Goal: Task Accomplishment & Management: Complete application form

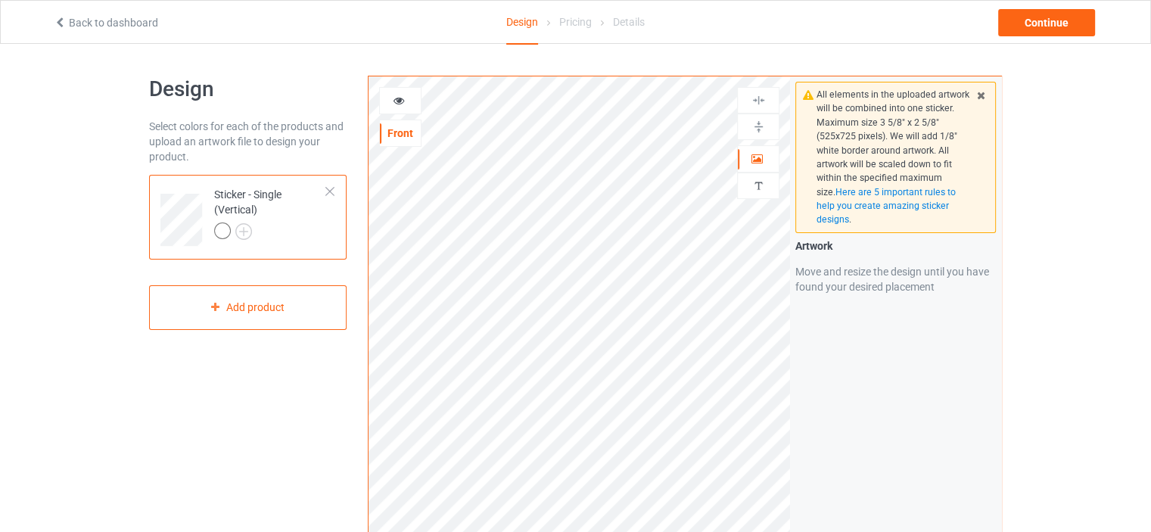
click at [330, 194] on div at bounding box center [330, 191] width 11 height 11
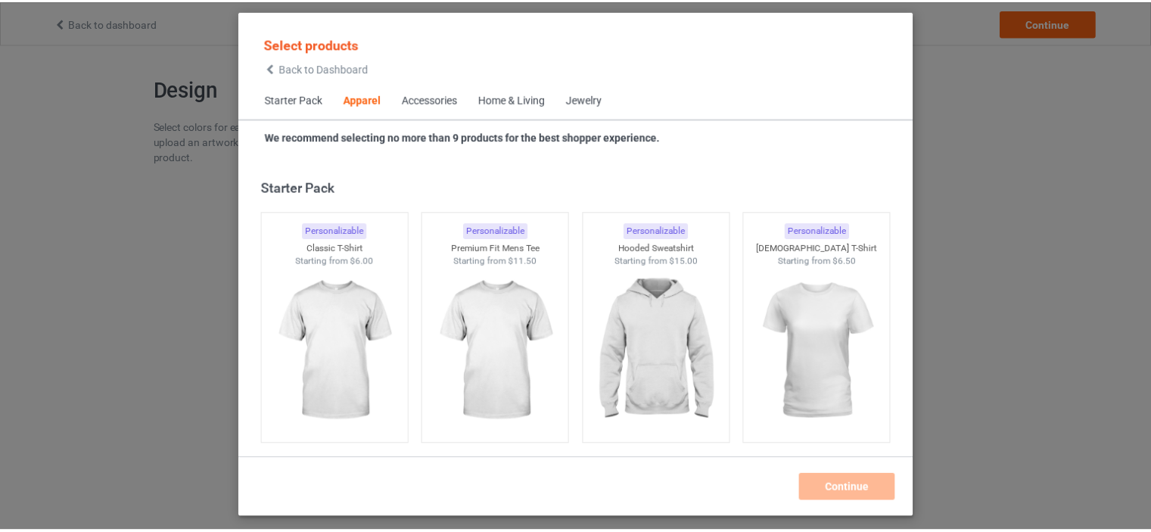
scroll to position [563, 0]
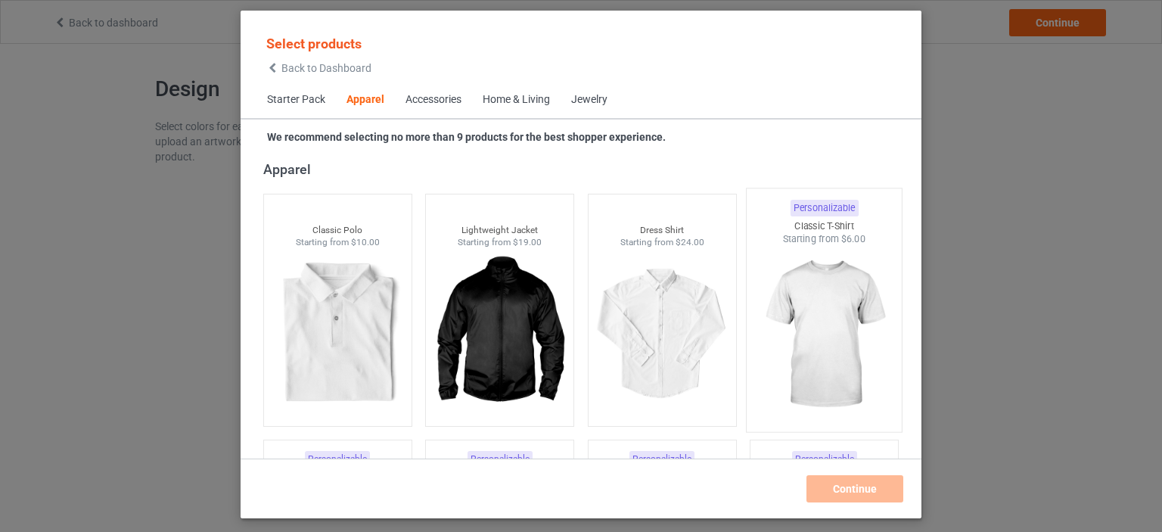
click at [831, 322] on img at bounding box center [824, 335] width 142 height 178
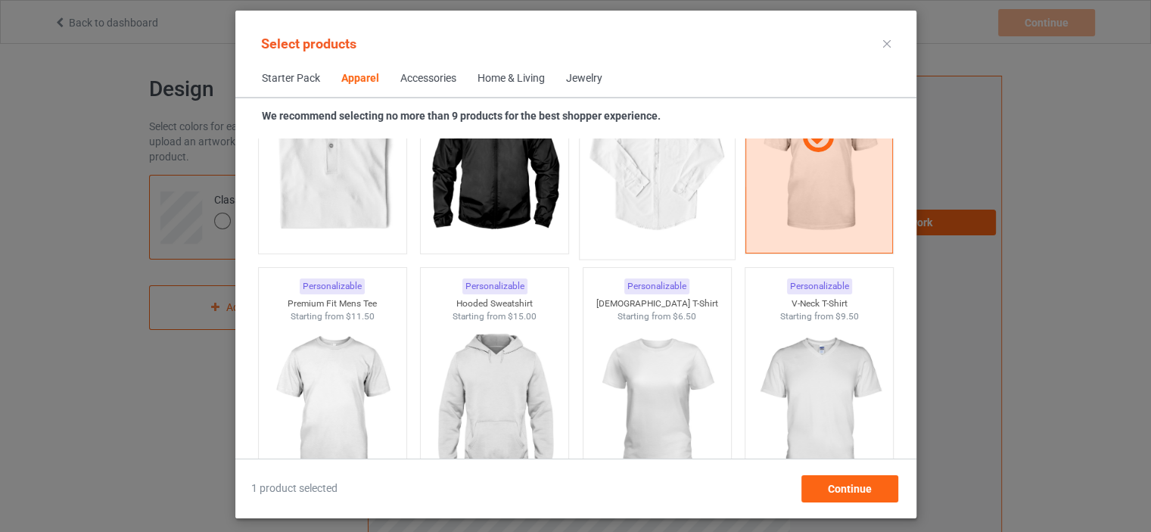
scroll to position [865, 0]
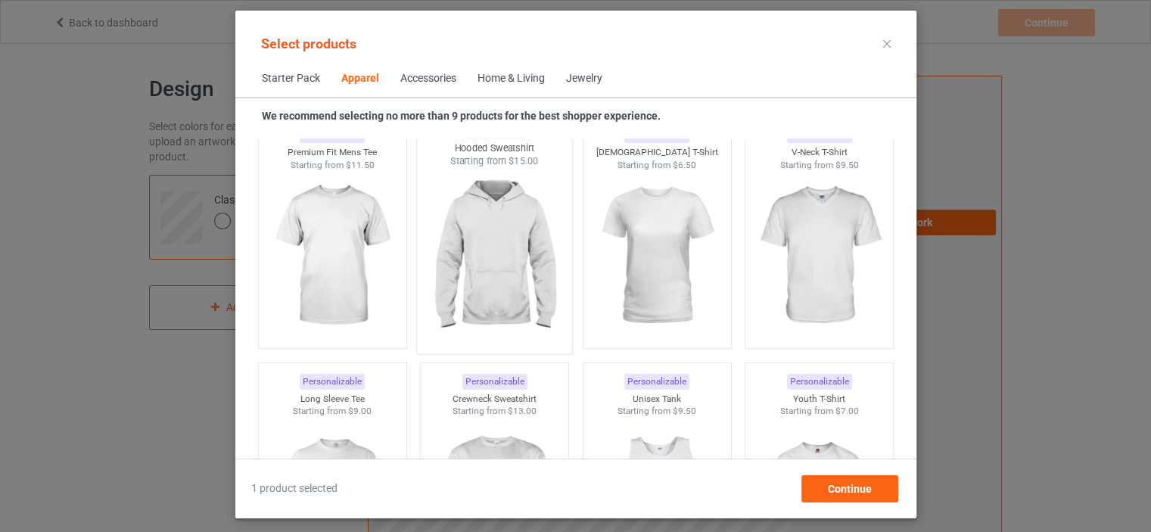
click at [484, 264] on img at bounding box center [494, 257] width 142 height 178
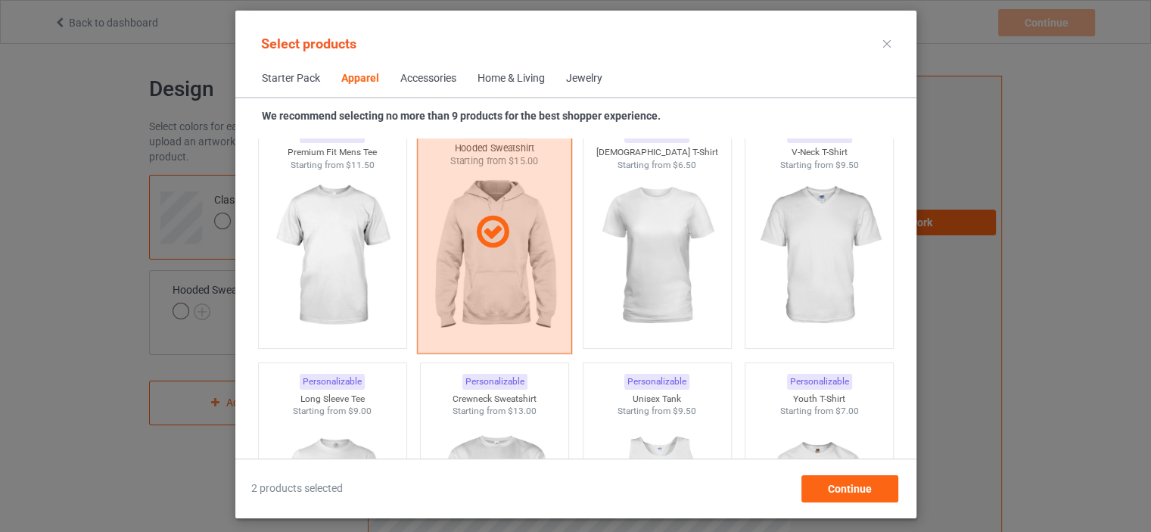
scroll to position [1017, 0]
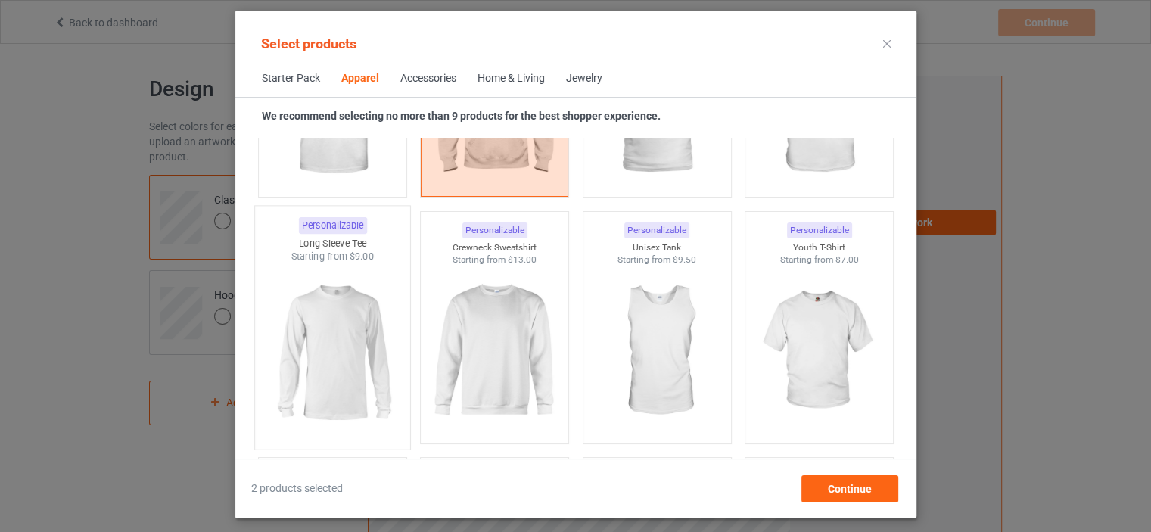
click at [347, 338] on img at bounding box center [332, 352] width 142 height 178
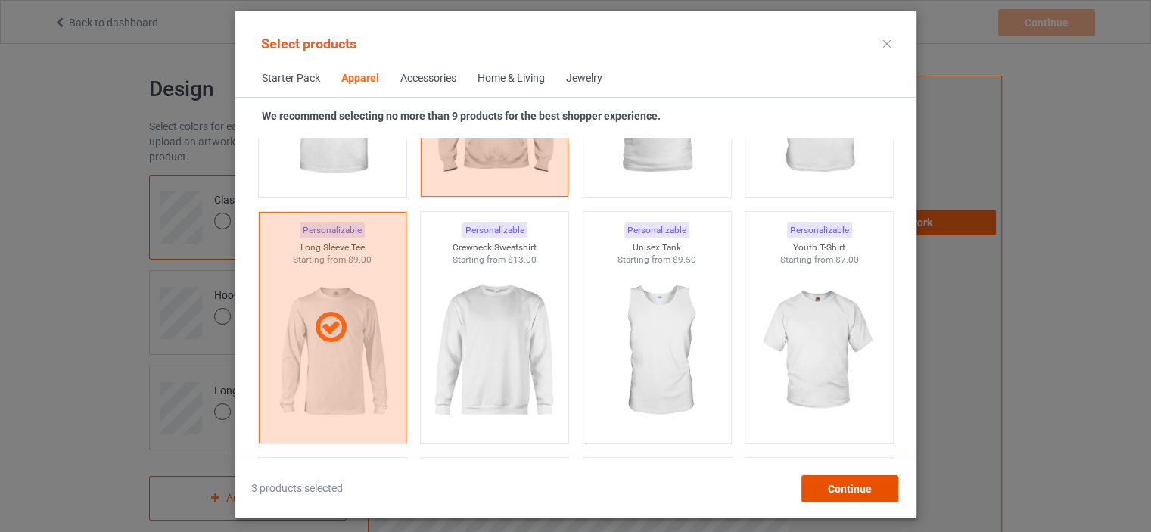
click at [815, 483] on div "Continue" at bounding box center [848, 488] width 97 height 27
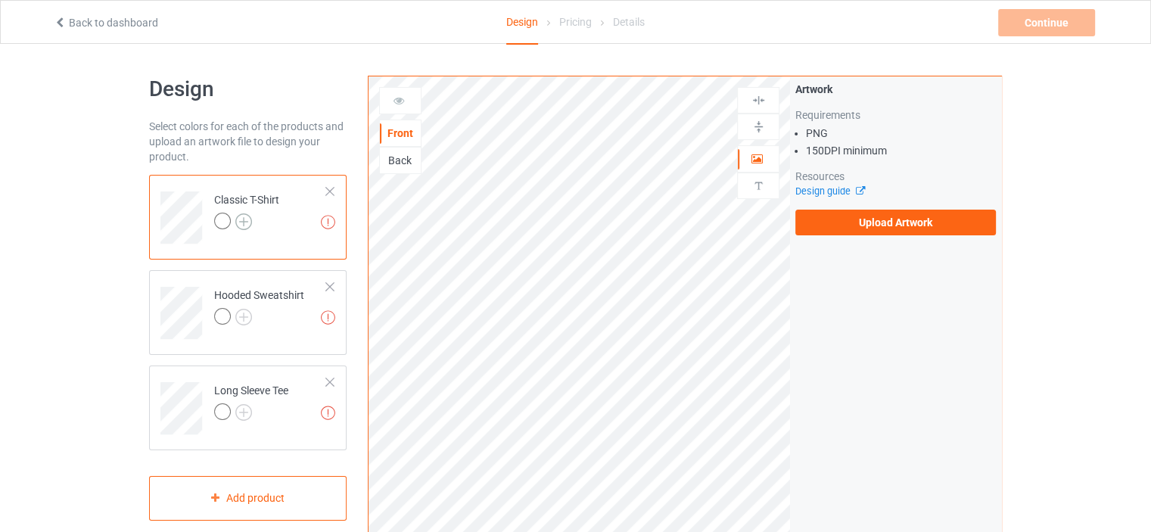
click at [246, 222] on img at bounding box center [243, 221] width 17 height 17
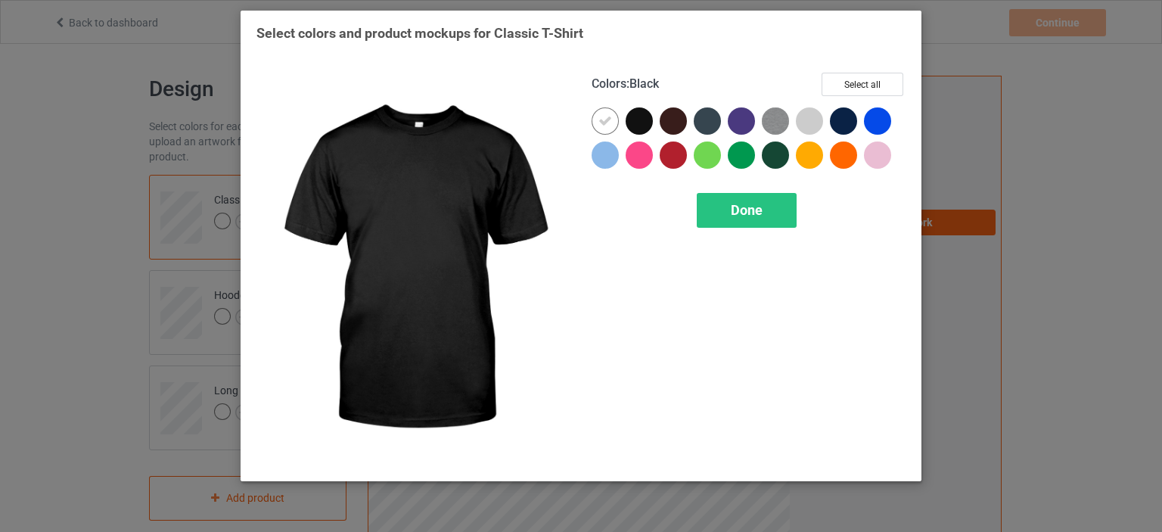
click at [642, 123] on div at bounding box center [639, 120] width 27 height 27
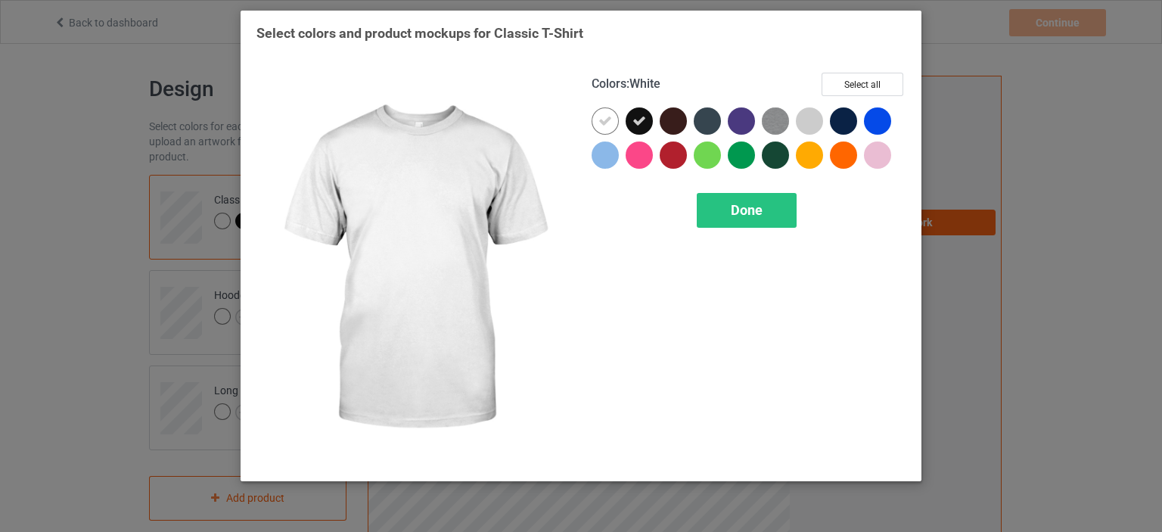
click at [604, 118] on icon at bounding box center [605, 121] width 14 height 14
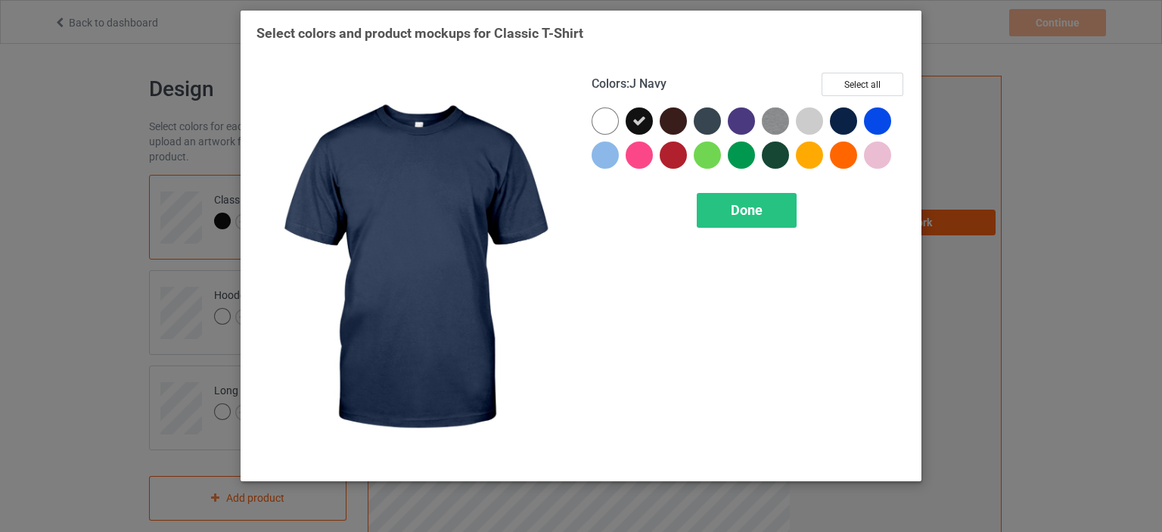
click at [840, 118] on div at bounding box center [843, 120] width 27 height 27
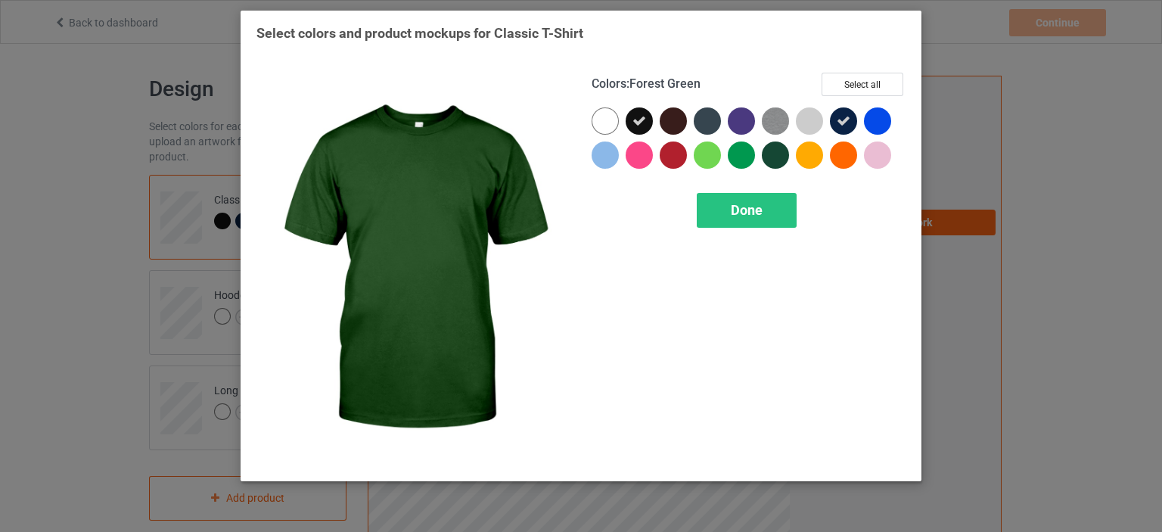
click at [780, 154] on div at bounding box center [775, 154] width 27 height 27
click at [772, 215] on div "Done" at bounding box center [747, 210] width 100 height 35
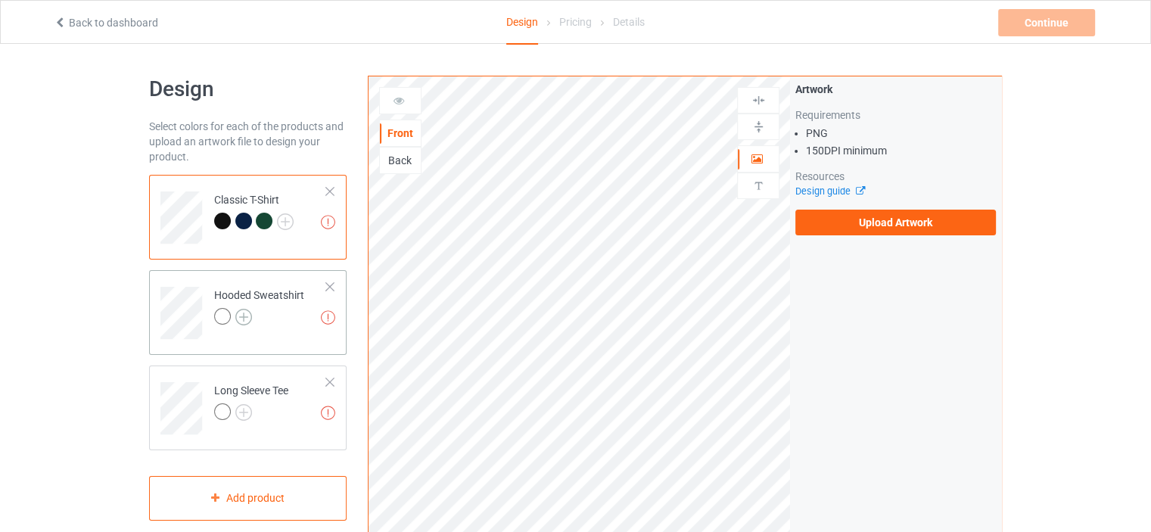
click at [246, 316] on img at bounding box center [243, 317] width 17 height 17
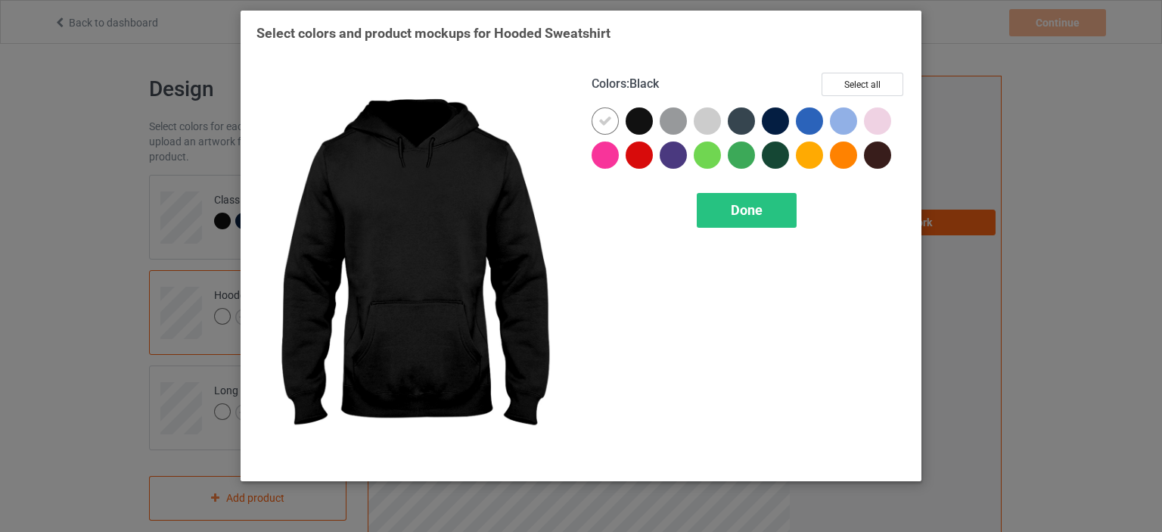
click at [638, 120] on div at bounding box center [639, 120] width 27 height 27
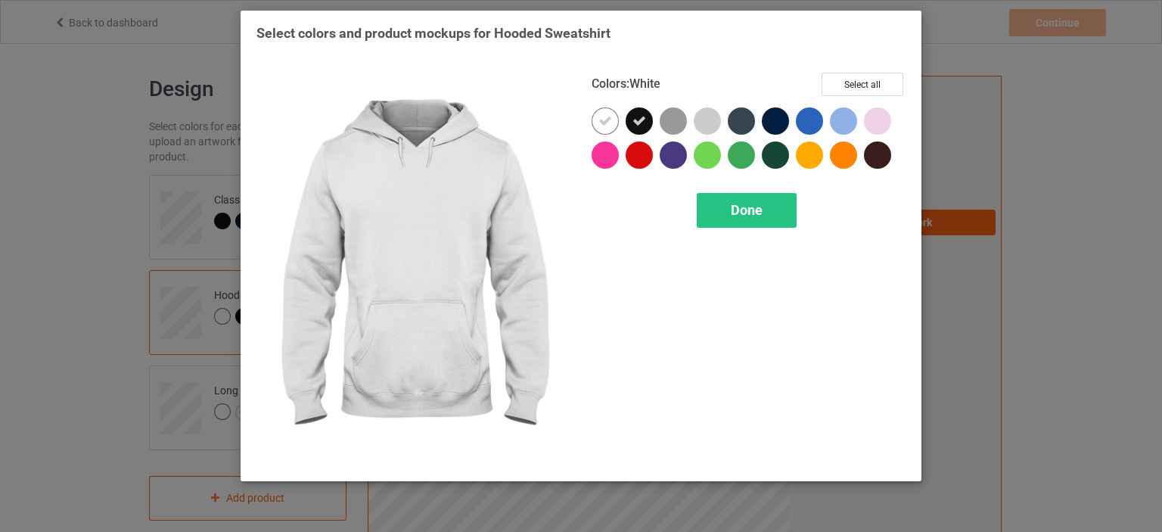
click at [606, 116] on icon at bounding box center [605, 121] width 14 height 14
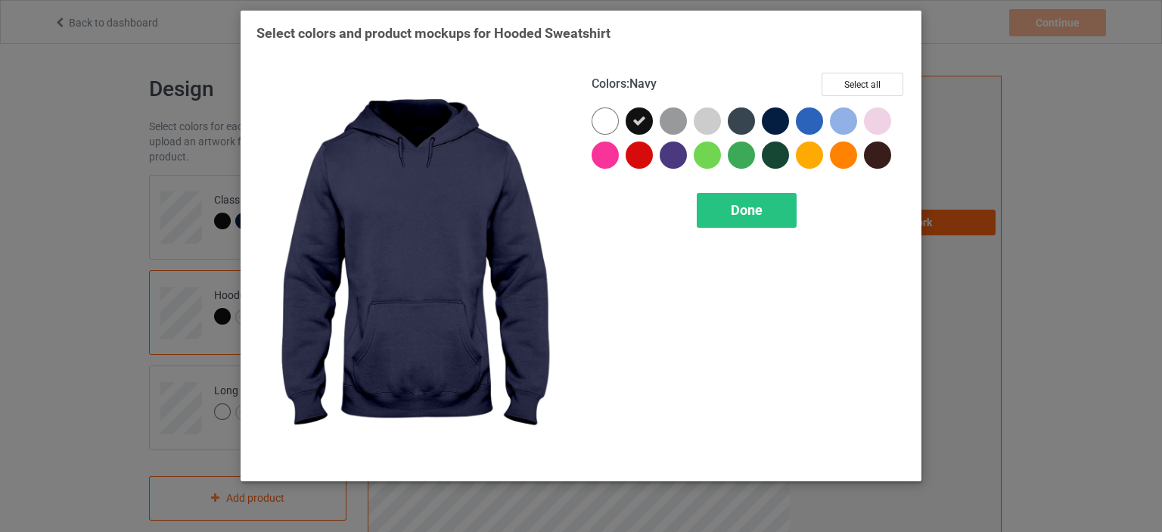
click at [775, 117] on div at bounding box center [775, 120] width 27 height 27
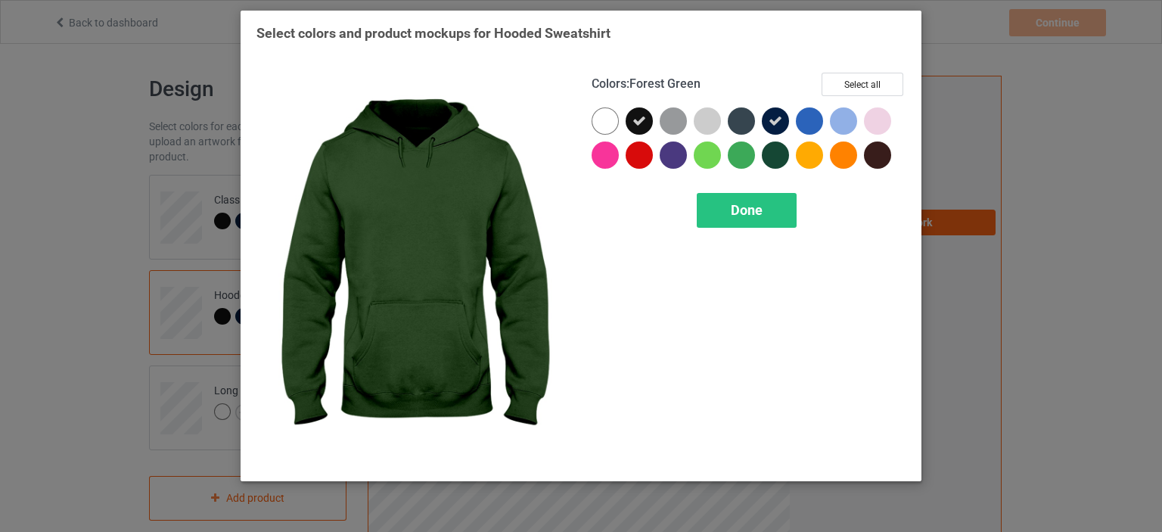
click at [776, 148] on div at bounding box center [775, 154] width 27 height 27
click at [760, 202] on span "Done" at bounding box center [747, 210] width 32 height 16
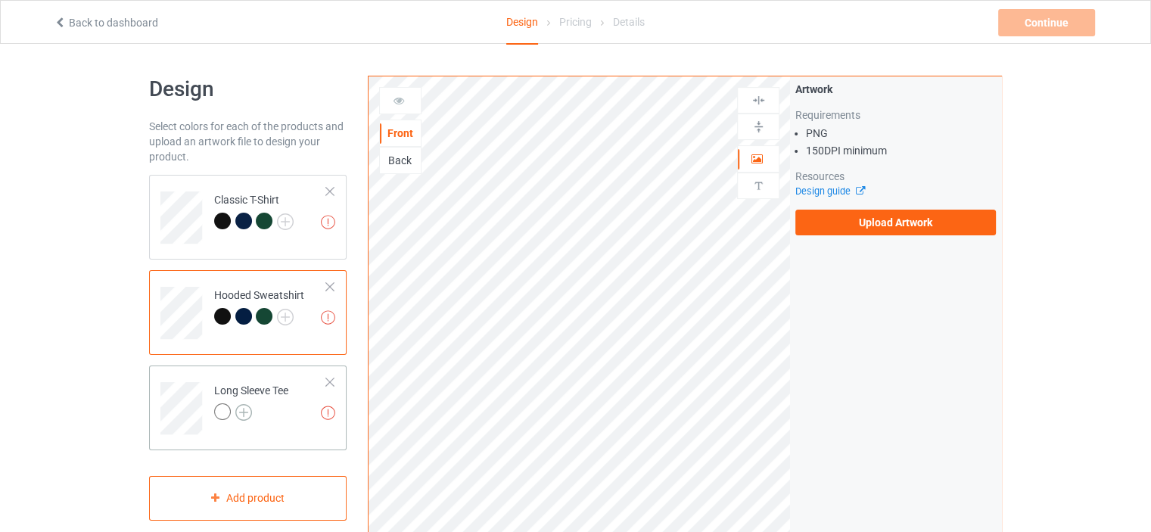
click at [248, 410] on img at bounding box center [243, 412] width 17 height 17
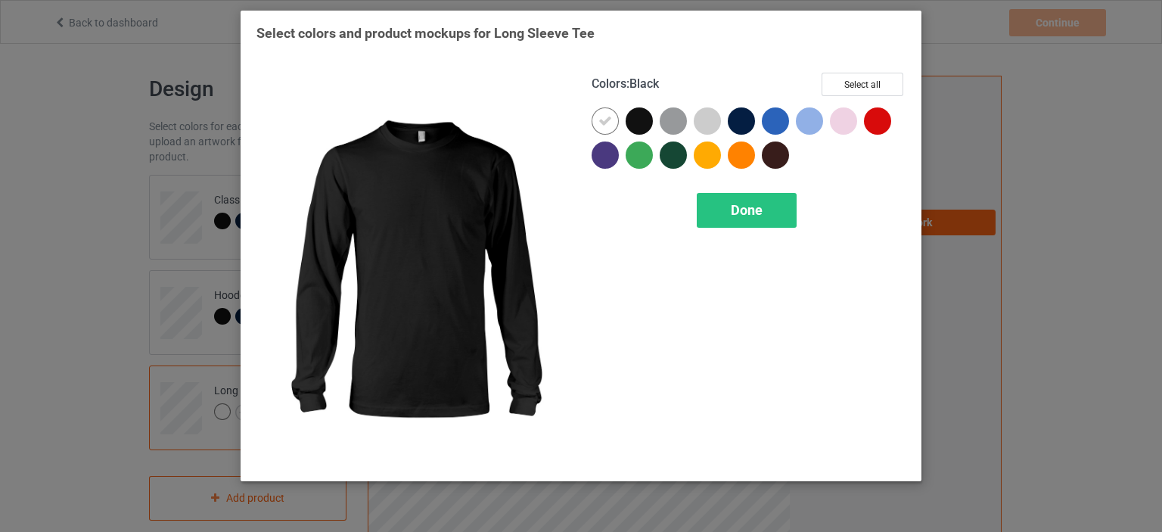
click at [636, 126] on div at bounding box center [639, 120] width 27 height 27
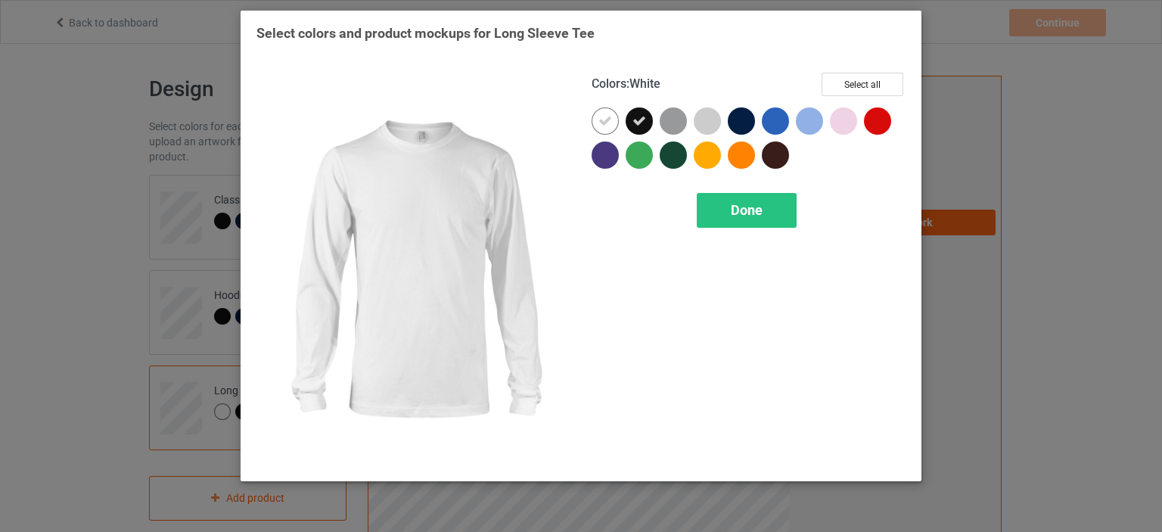
click at [604, 120] on icon at bounding box center [605, 121] width 14 height 14
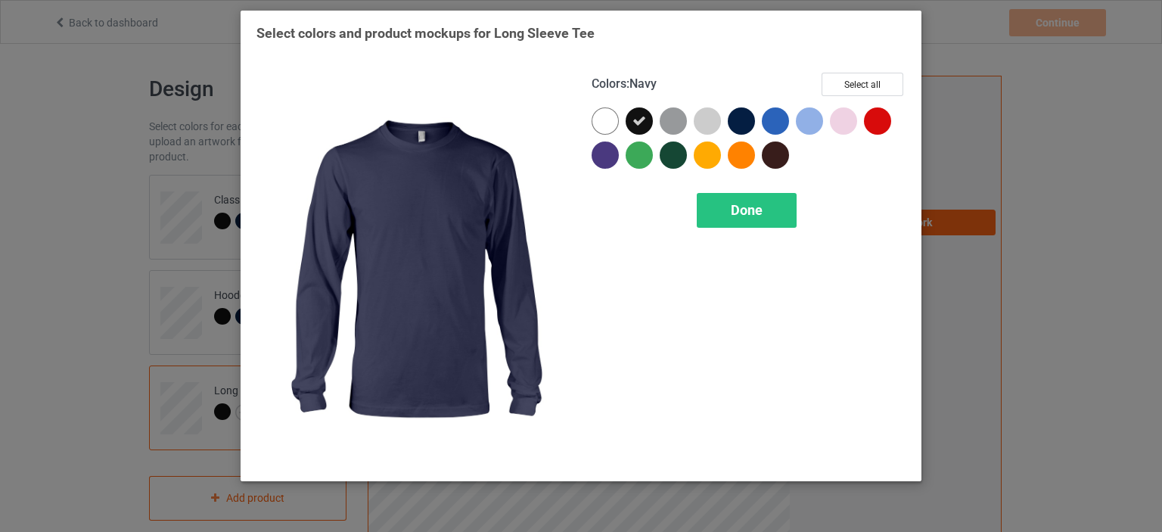
click at [735, 120] on div at bounding box center [741, 120] width 27 height 27
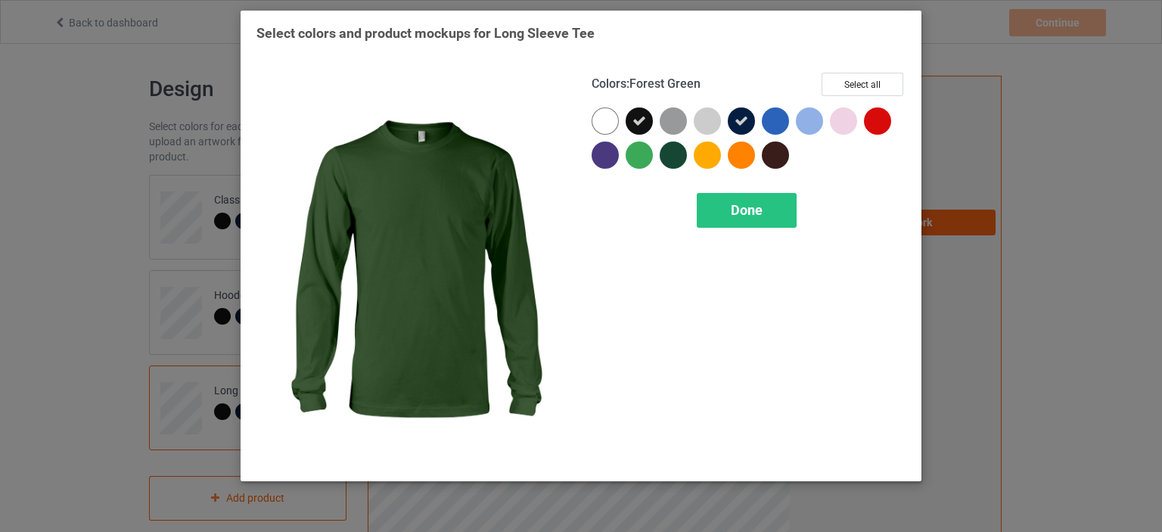
click at [676, 157] on div at bounding box center [673, 154] width 27 height 27
click at [717, 216] on div "Done" at bounding box center [747, 210] width 100 height 35
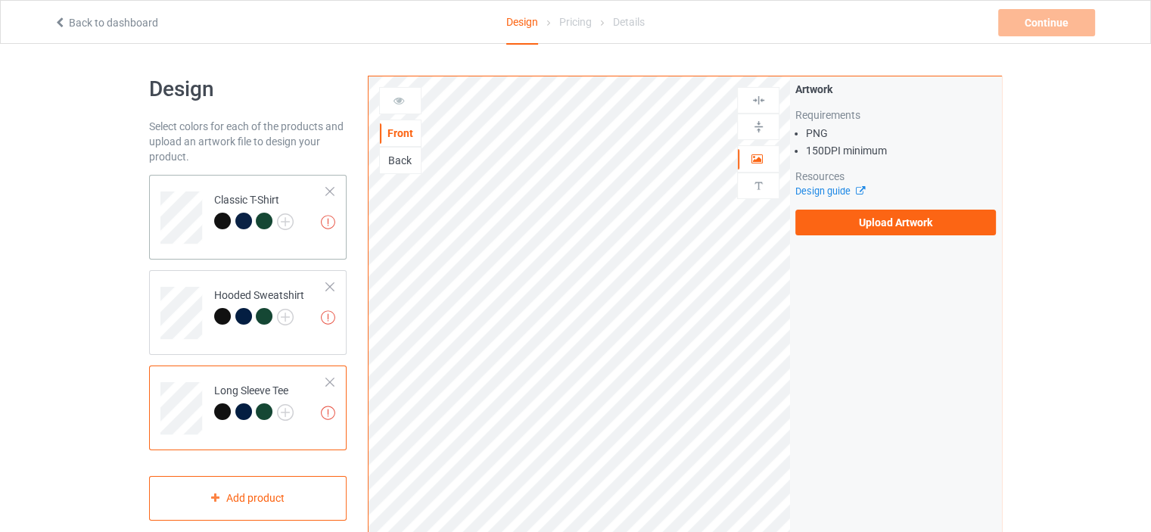
click at [303, 244] on div "Missing artworks Classic T-Shirt" at bounding box center [247, 217] width 197 height 85
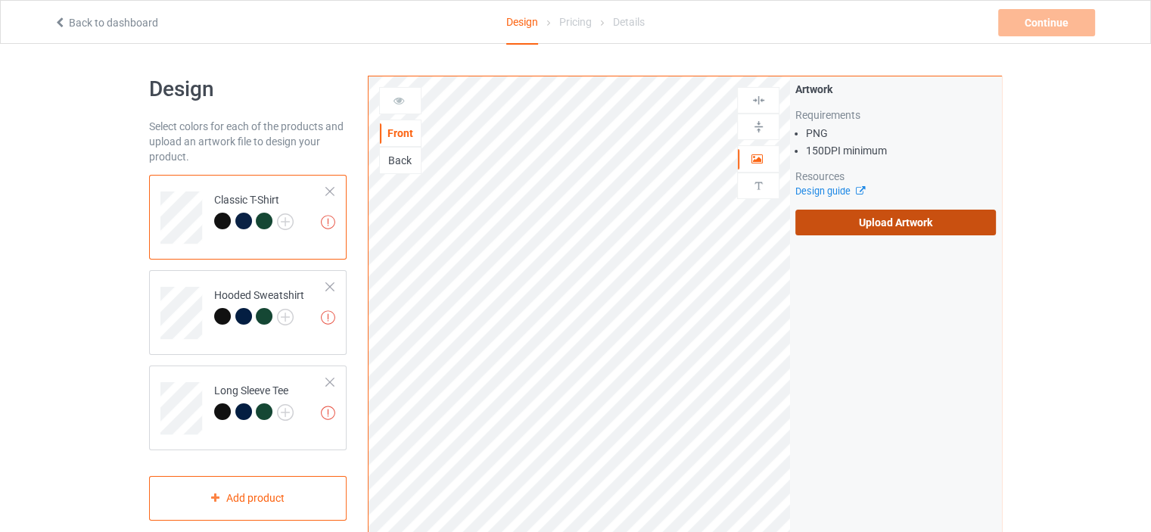
click at [827, 226] on label "Upload Artwork" at bounding box center [895, 223] width 200 height 26
click at [0, 0] on input "Upload Artwork" at bounding box center [0, 0] width 0 height 0
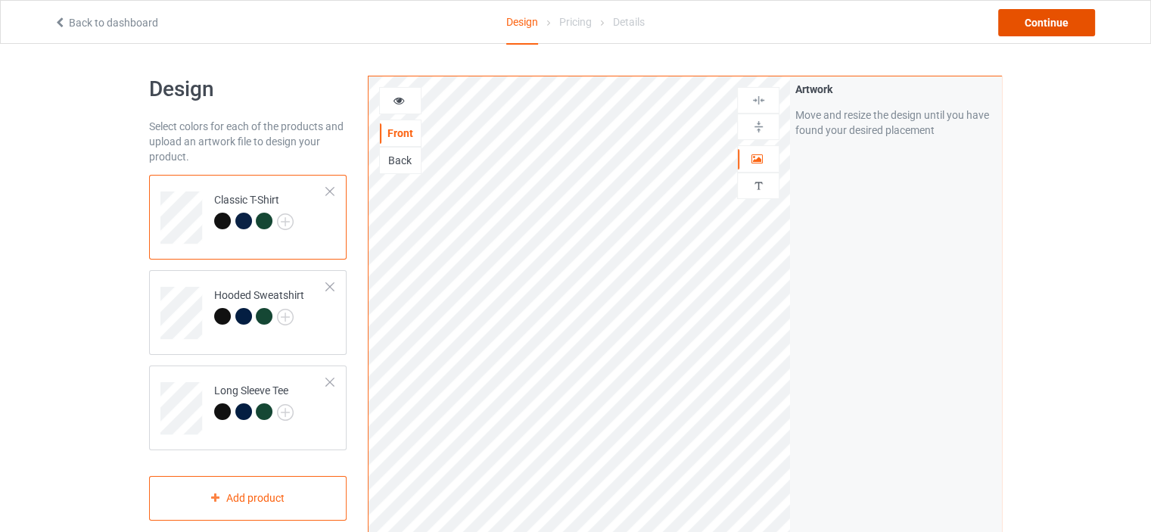
click at [1028, 15] on div "Continue" at bounding box center [1046, 22] width 97 height 27
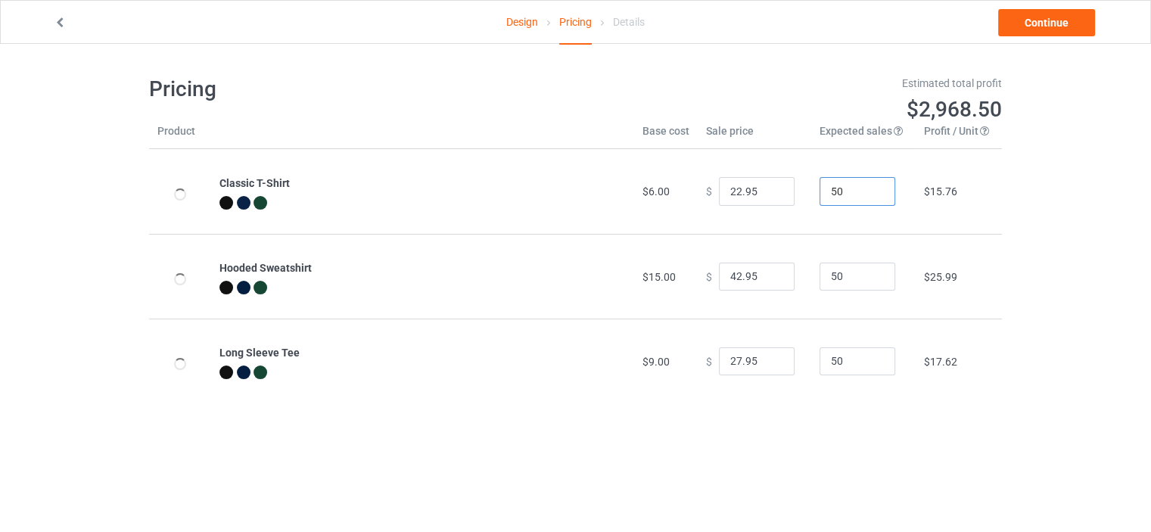
drag, startPoint x: 841, startPoint y: 192, endPoint x: 810, endPoint y: 200, distance: 32.1
click at [819, 200] on input "50" at bounding box center [857, 191] width 76 height 29
type input "1"
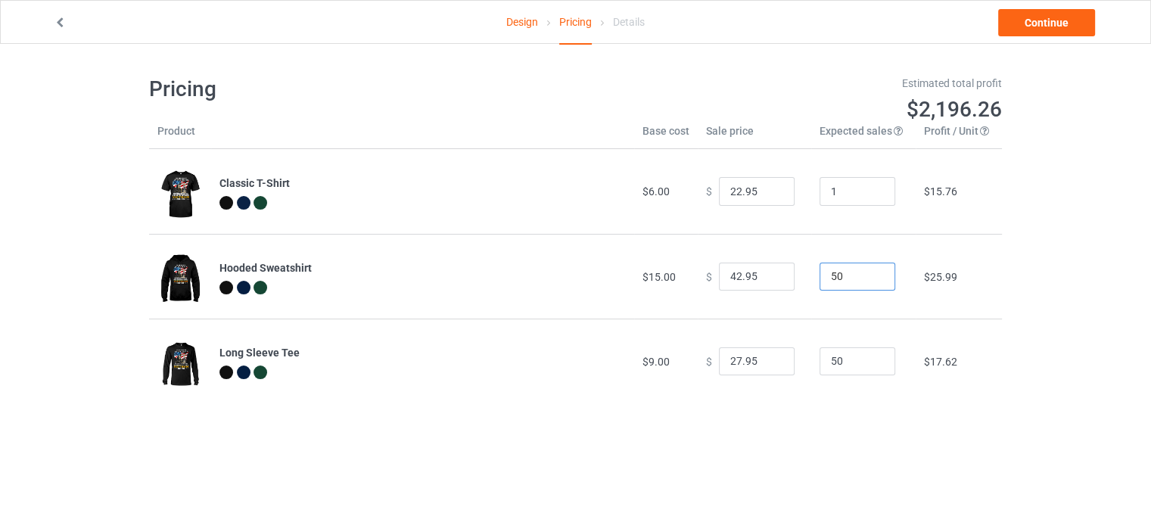
drag, startPoint x: 838, startPoint y: 280, endPoint x: 796, endPoint y: 298, distance: 46.1
click at [793, 296] on tr "Hooded Sweatshirt $15.00 $ 42.95 50 $25.99" at bounding box center [575, 276] width 853 height 85
type input "1"
drag, startPoint x: 832, startPoint y: 373, endPoint x: 797, endPoint y: 386, distance: 37.1
click at [797, 386] on tr "Long Sleeve Tee $9.00 $ 27.95 50 $17.62" at bounding box center [575, 360] width 853 height 85
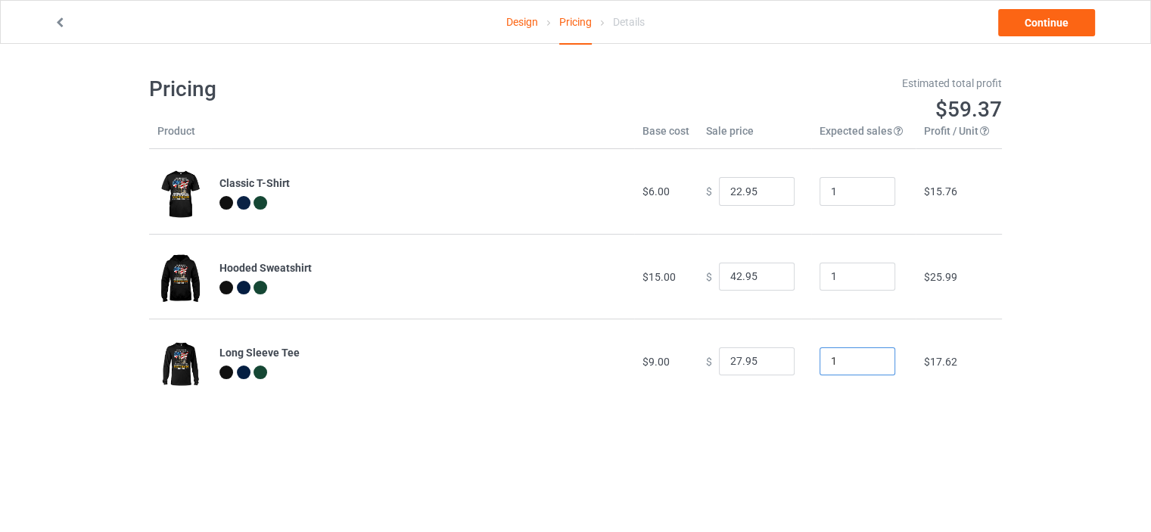
type input "1"
click at [728, 192] on input "22.95" at bounding box center [757, 191] width 76 height 29
type input "25.95"
click at [726, 278] on input "42.95" at bounding box center [757, 277] width 76 height 29
type input "44.95"
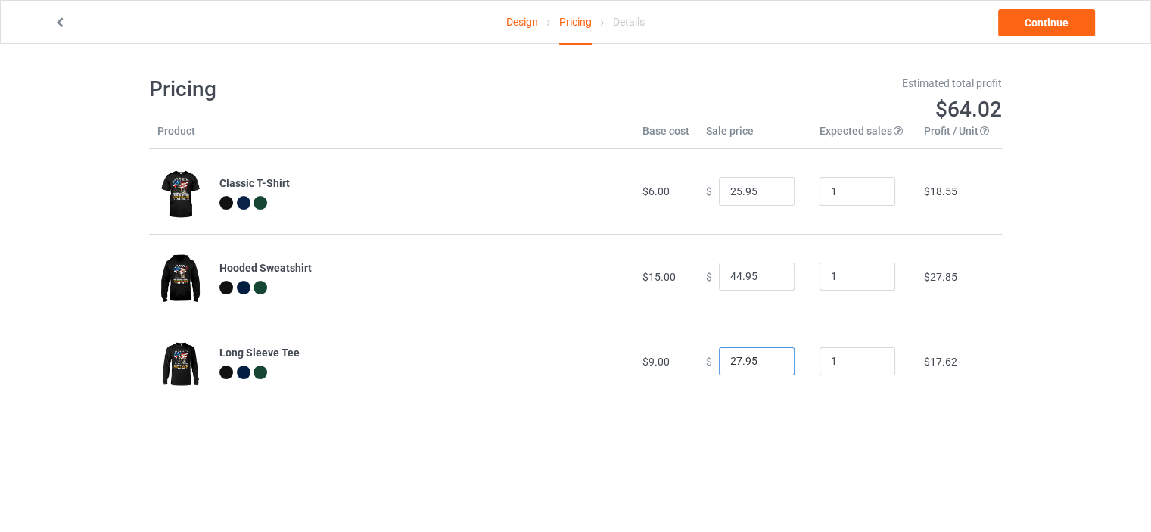
drag, startPoint x: 734, startPoint y: 353, endPoint x: 713, endPoint y: 362, distance: 22.1
click at [719, 362] on input "27.95" at bounding box center [757, 361] width 76 height 29
type input "34.95"
click at [1058, 320] on div "Design Pricing Details Continue Pricing Estimated total profit $70.53 Product B…" at bounding box center [575, 239] width 1151 height 391
click at [1031, 24] on link "Continue" at bounding box center [1046, 22] width 97 height 27
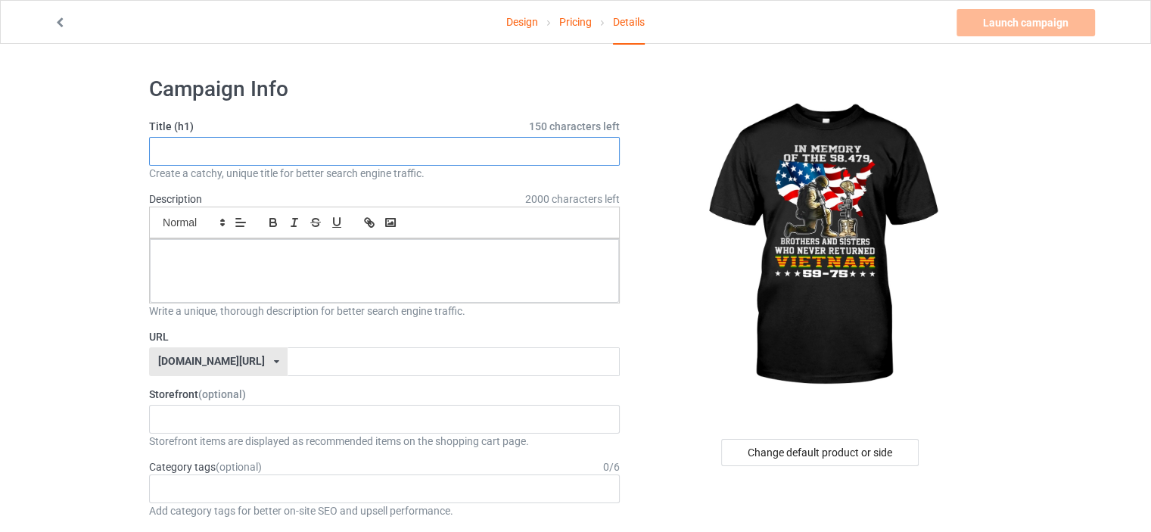
click at [388, 148] on input "text" at bounding box center [384, 151] width 471 height 29
type input "IN MEMORY OF THE 58479-VIETNAM WAR"
click at [367, 280] on div at bounding box center [384, 271] width 469 height 64
drag, startPoint x: 367, startPoint y: 147, endPoint x: 128, endPoint y: 149, distance: 239.1
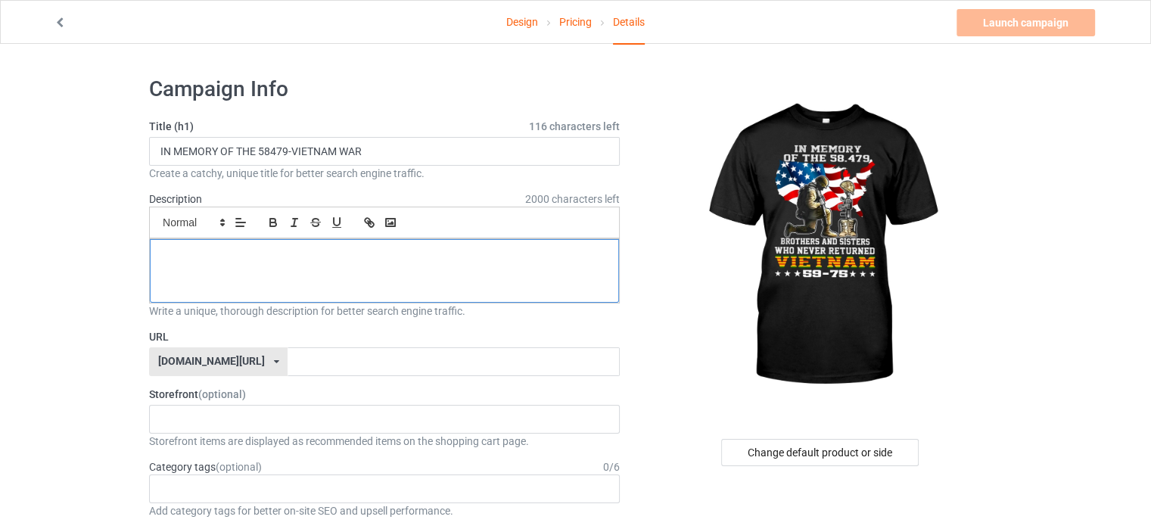
click at [197, 261] on p at bounding box center [384, 256] width 445 height 14
click at [287, 357] on input "text" at bounding box center [452, 361] width 331 height 29
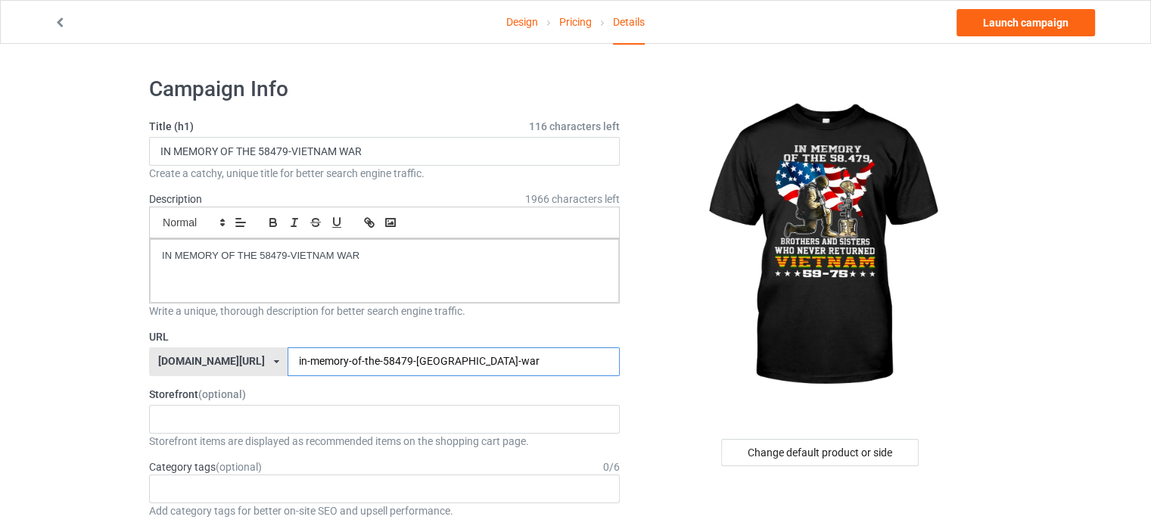
drag, startPoint x: 437, startPoint y: 353, endPoint x: 464, endPoint y: 372, distance: 33.8
click at [464, 372] on input "in-memory-of-the-58479-vietnam-war" at bounding box center [452, 361] width 331 height 29
drag, startPoint x: 457, startPoint y: 358, endPoint x: 228, endPoint y: 352, distance: 229.3
click at [228, 352] on div "teechip.com/ teechip.com/ 587d0d41cee36fd012c64a69 in-memory-of-the-58479-vietn…" at bounding box center [384, 361] width 471 height 29
type input "in-memory-of-the-58479-vietnam-war-001"
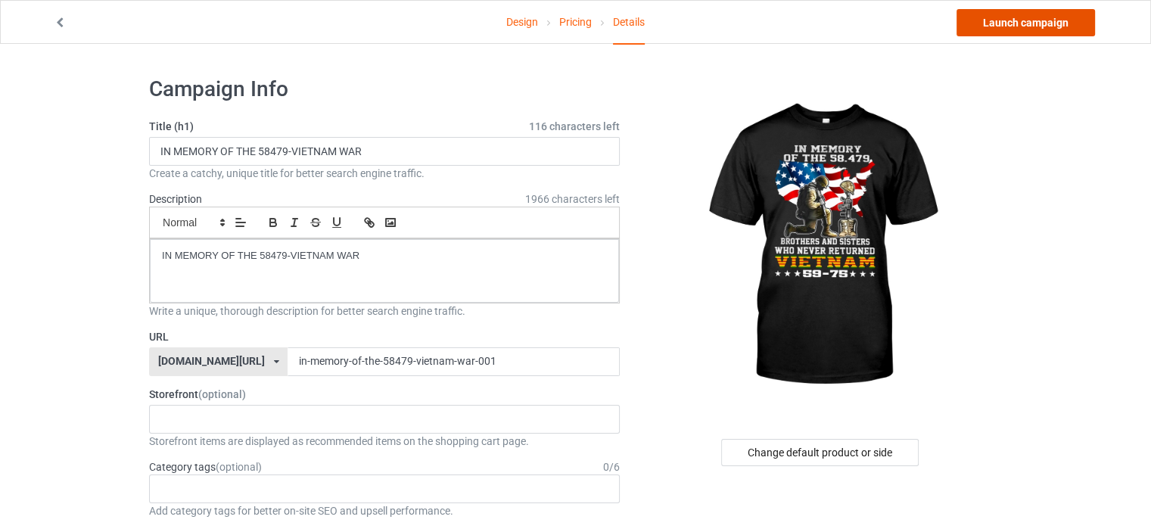
click at [1042, 20] on link "Launch campaign" at bounding box center [1025, 22] width 138 height 27
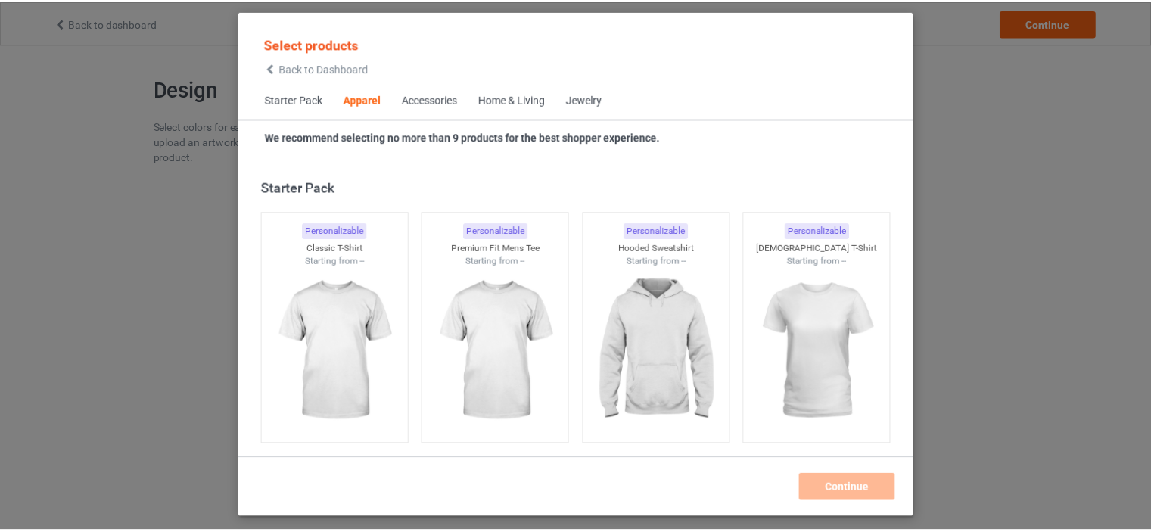
scroll to position [563, 0]
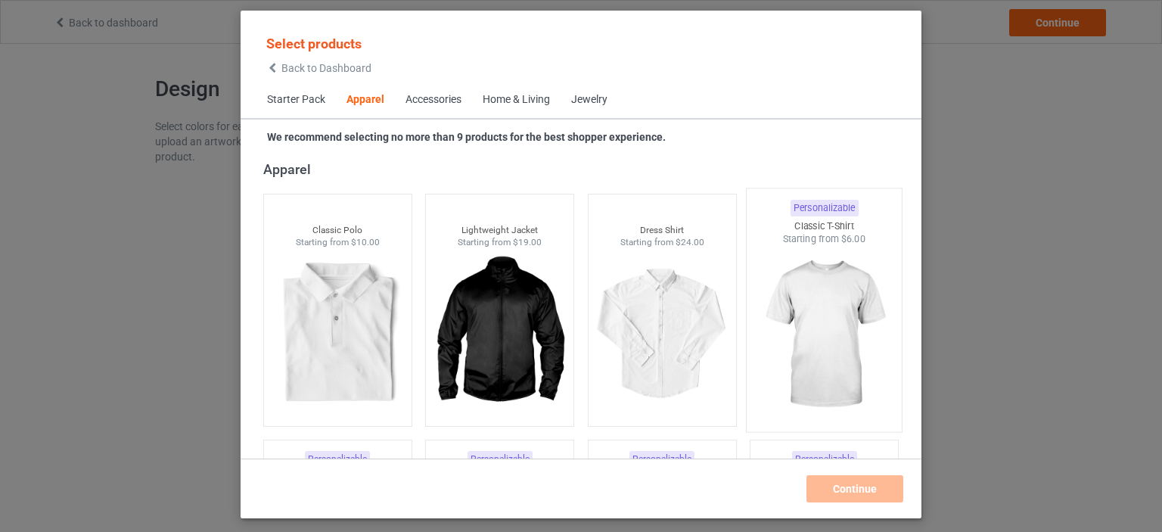
click at [841, 301] on img at bounding box center [824, 335] width 142 height 178
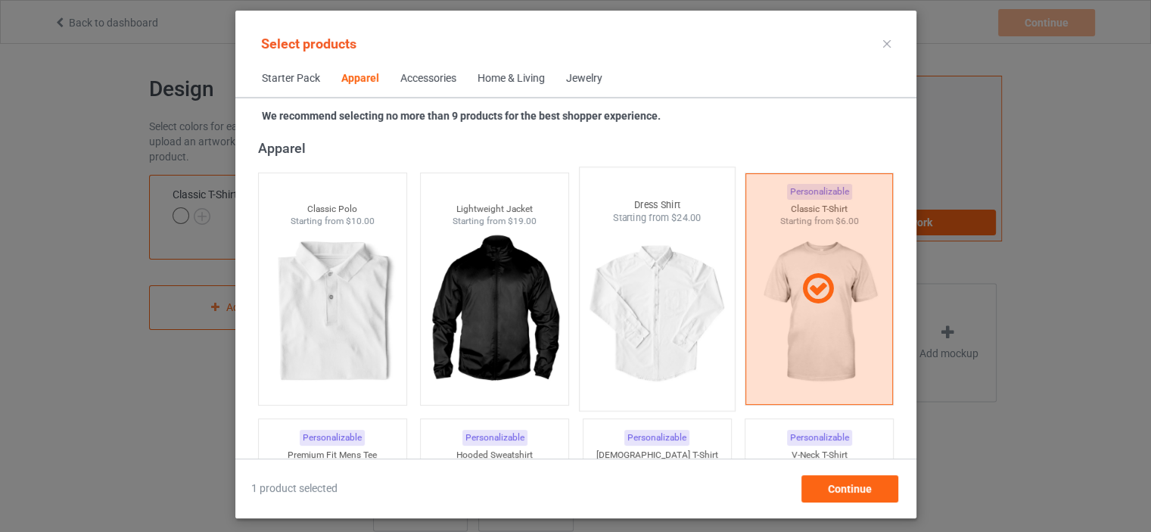
scroll to position [790, 0]
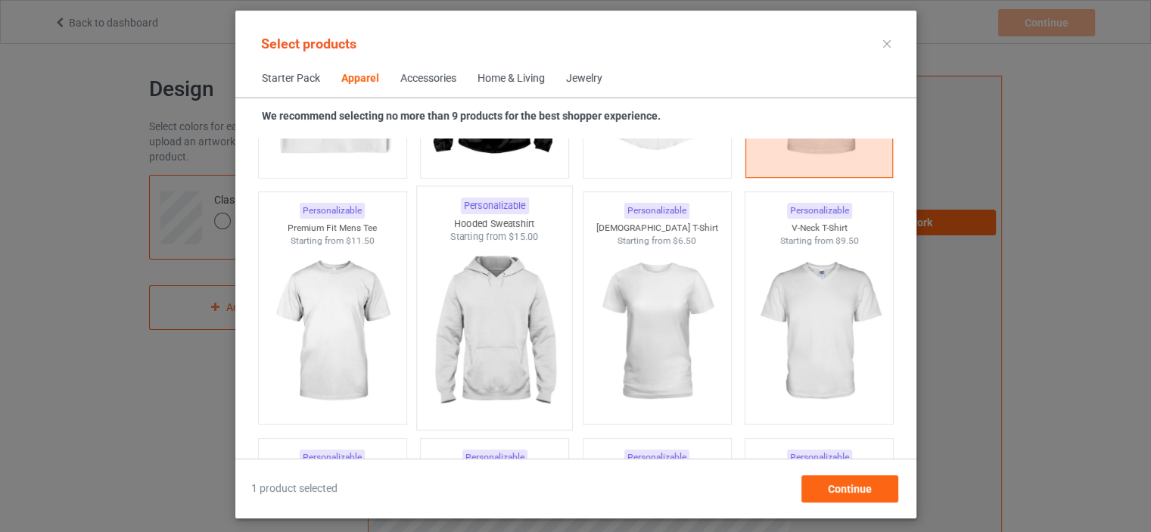
click at [451, 326] on img at bounding box center [494, 333] width 142 height 178
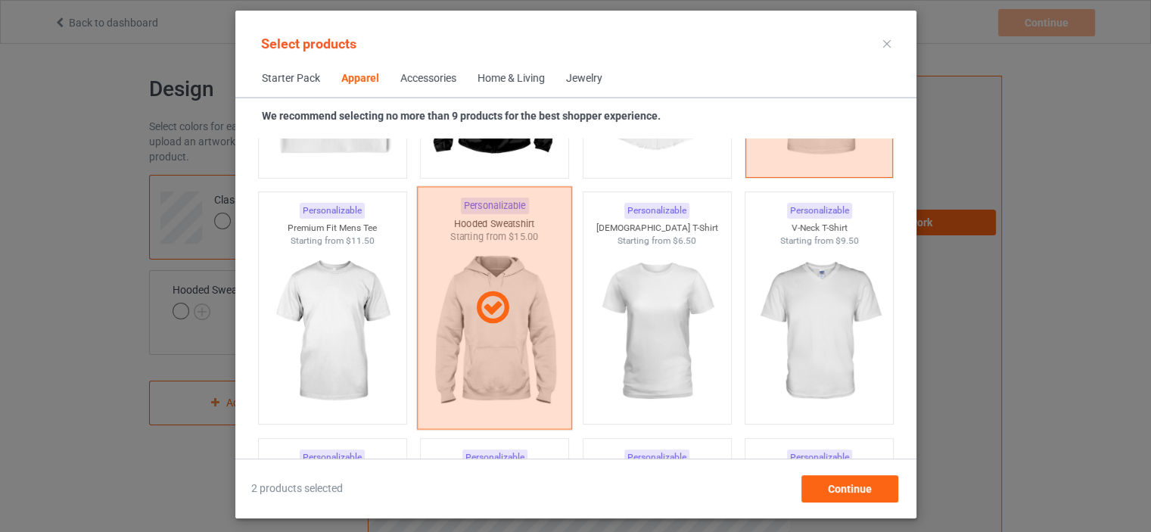
scroll to position [941, 0]
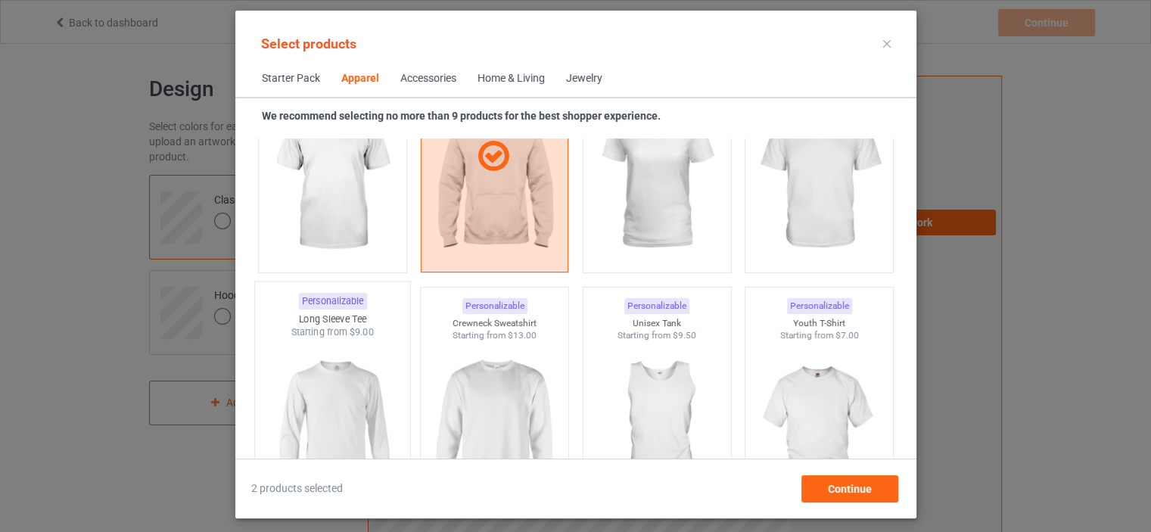
click at [334, 376] on img at bounding box center [332, 428] width 142 height 178
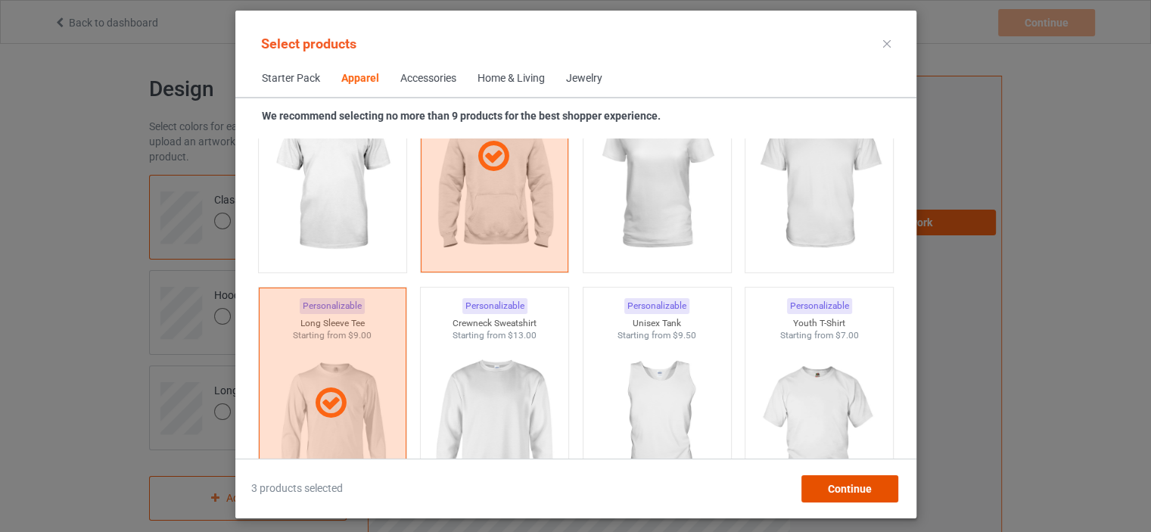
click at [853, 483] on span "Continue" at bounding box center [849, 489] width 44 height 12
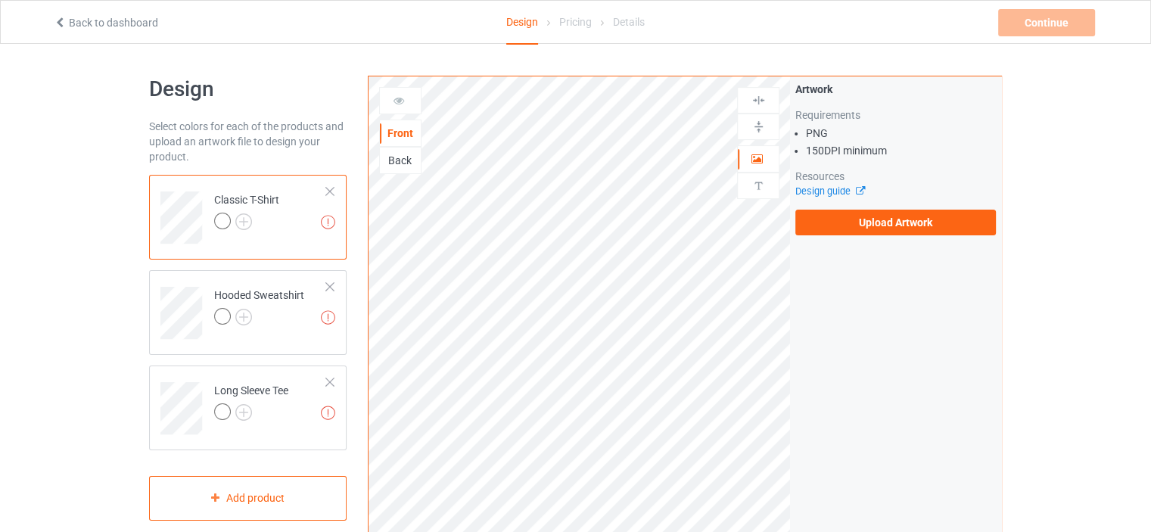
click at [398, 160] on div "Back" at bounding box center [400, 160] width 41 height 15
click at [829, 230] on label "Upload Artwork" at bounding box center [895, 223] width 200 height 26
click at [0, 0] on input "Upload Artwork" at bounding box center [0, 0] width 0 height 0
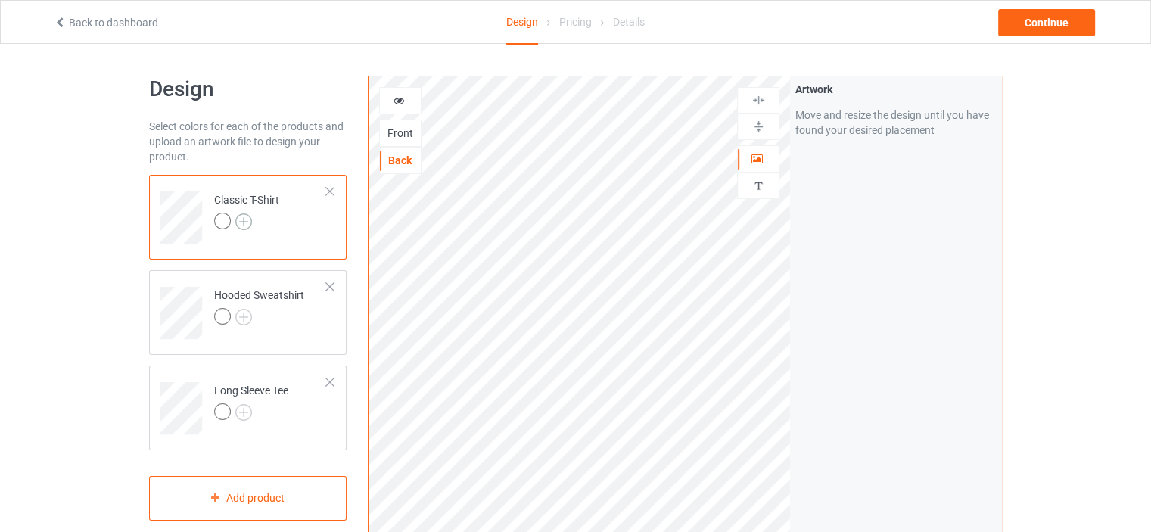
click at [242, 224] on img at bounding box center [243, 221] width 17 height 17
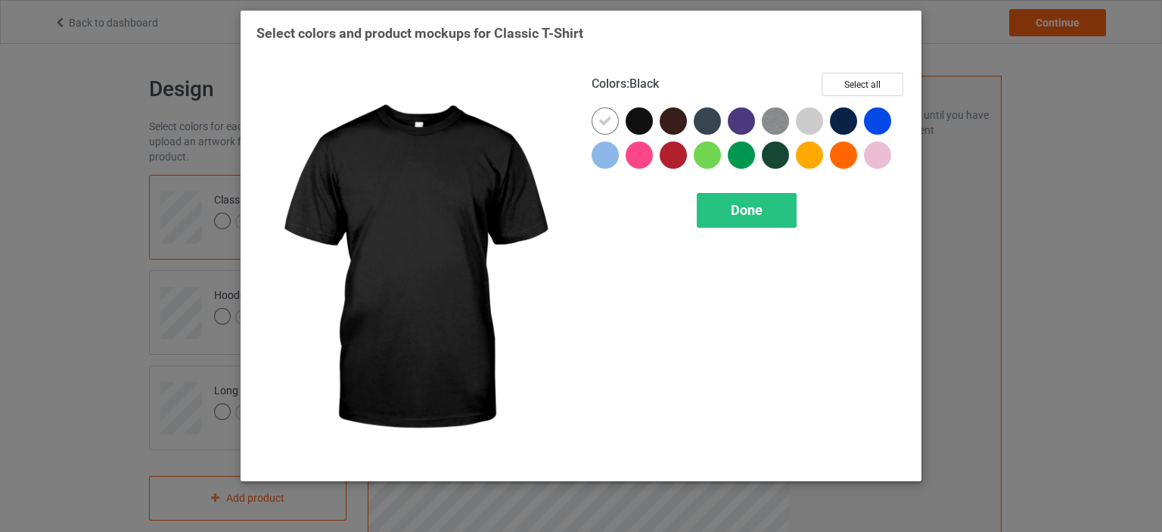
click at [633, 120] on div at bounding box center [639, 120] width 27 height 27
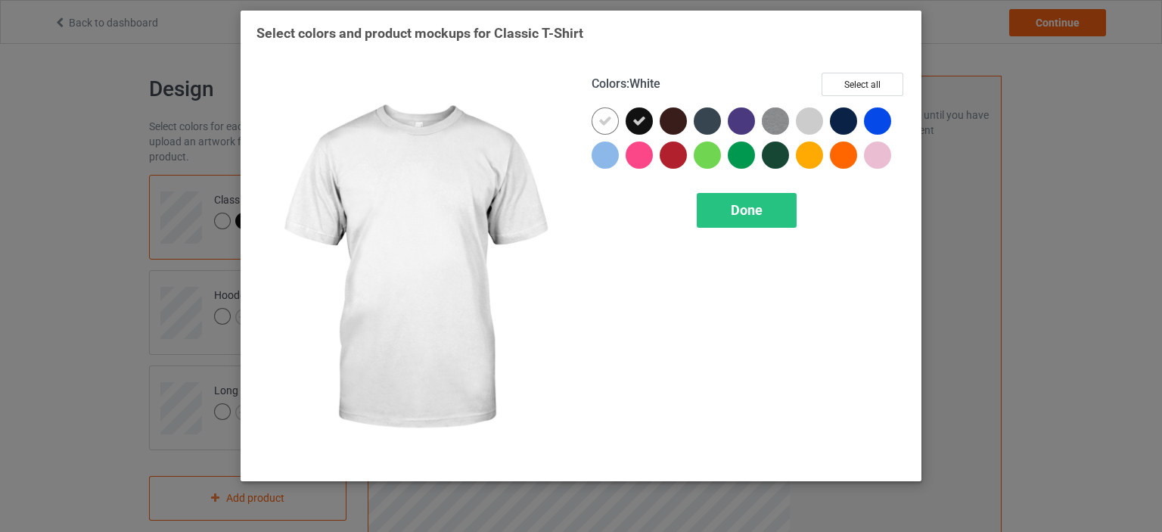
click at [601, 113] on div at bounding box center [605, 120] width 27 height 27
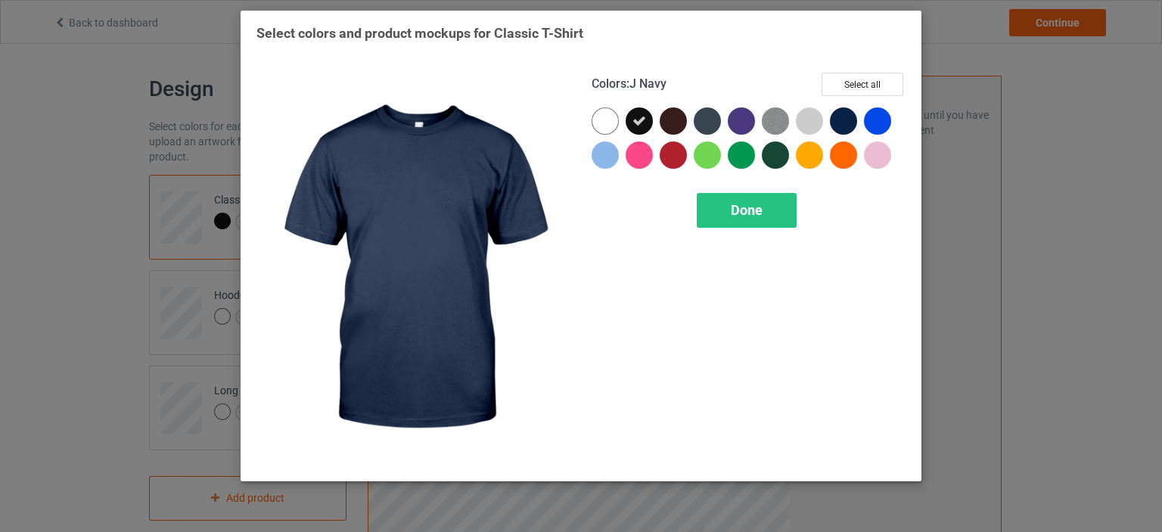
click at [843, 117] on div at bounding box center [843, 120] width 27 height 27
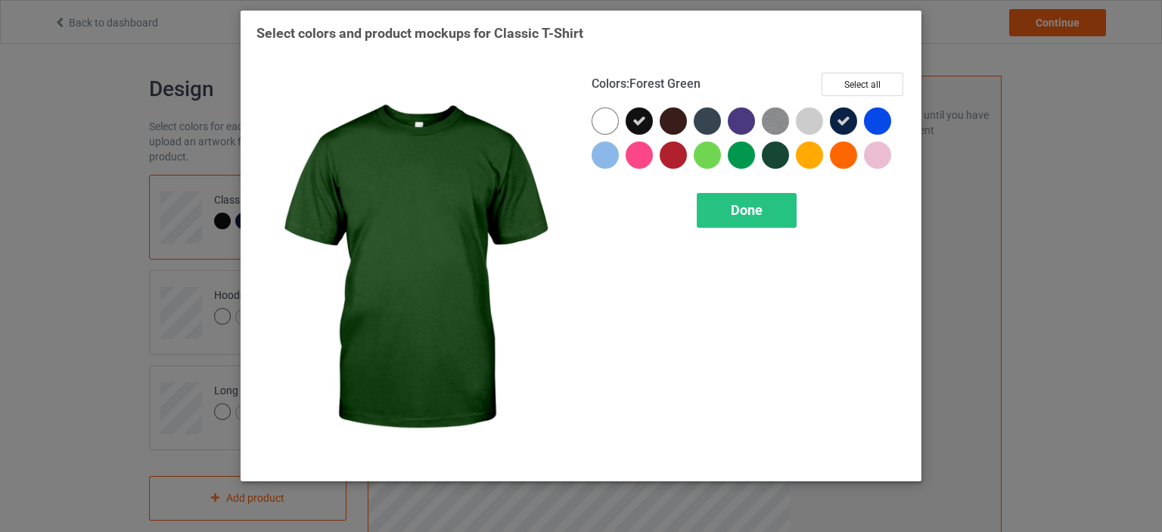
click at [775, 149] on div at bounding box center [775, 154] width 27 height 27
click at [755, 204] on span "Done" at bounding box center [747, 210] width 32 height 16
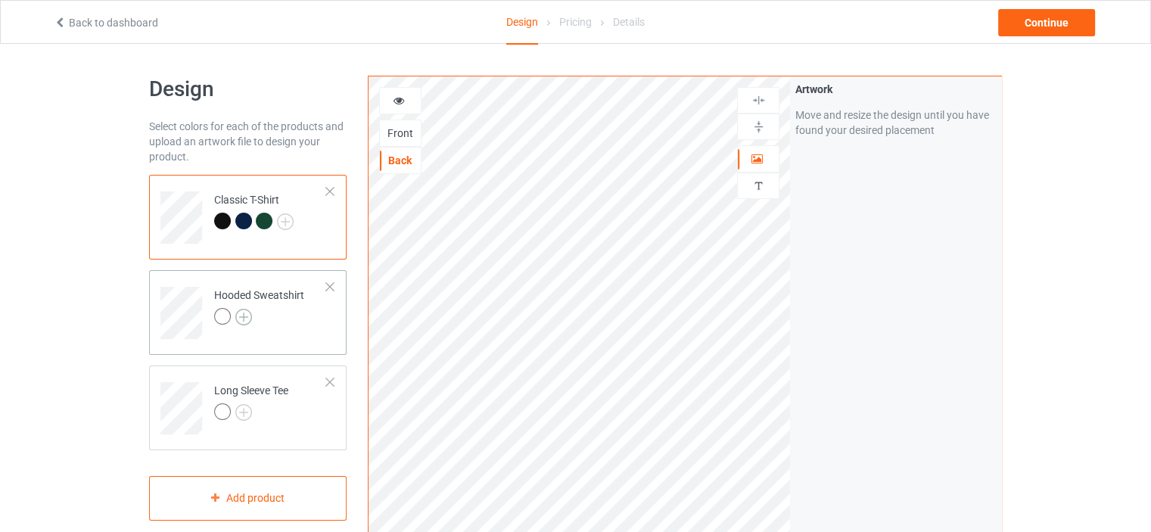
click at [250, 315] on img at bounding box center [243, 317] width 17 height 17
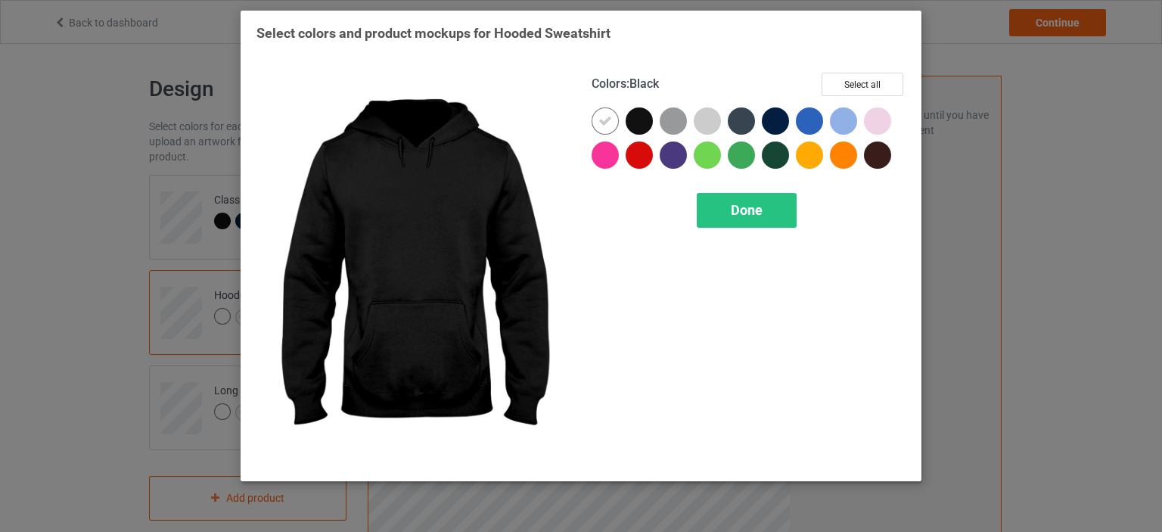
click at [632, 126] on div at bounding box center [639, 120] width 27 height 27
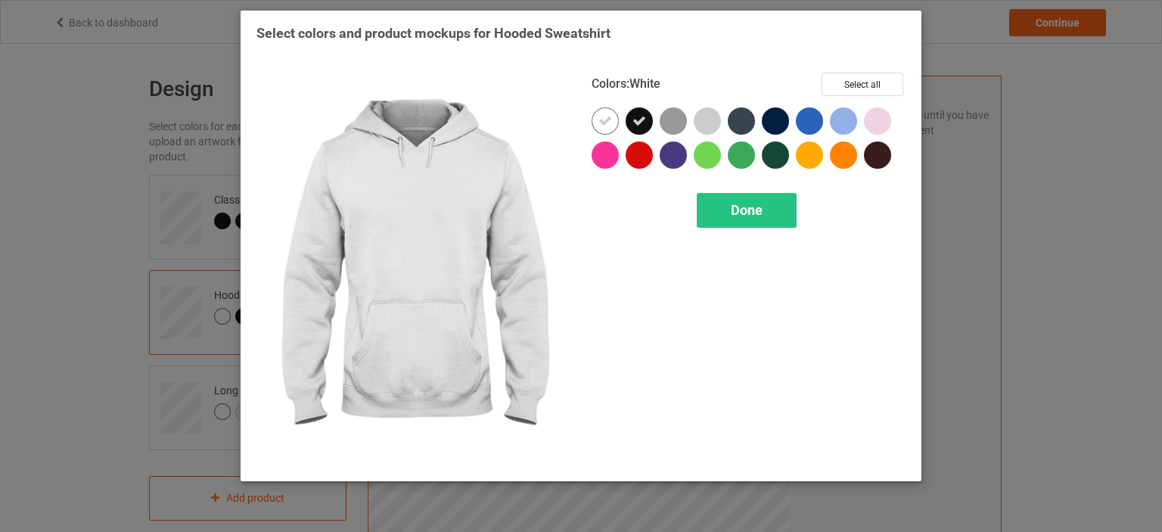
click at [603, 120] on icon at bounding box center [605, 121] width 14 height 14
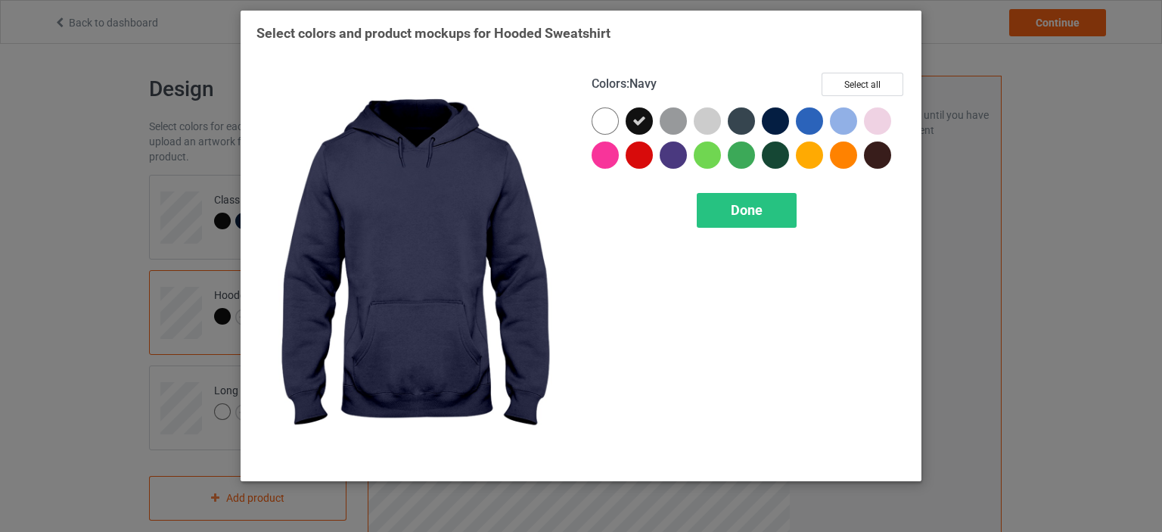
click at [772, 120] on div at bounding box center [775, 120] width 27 height 27
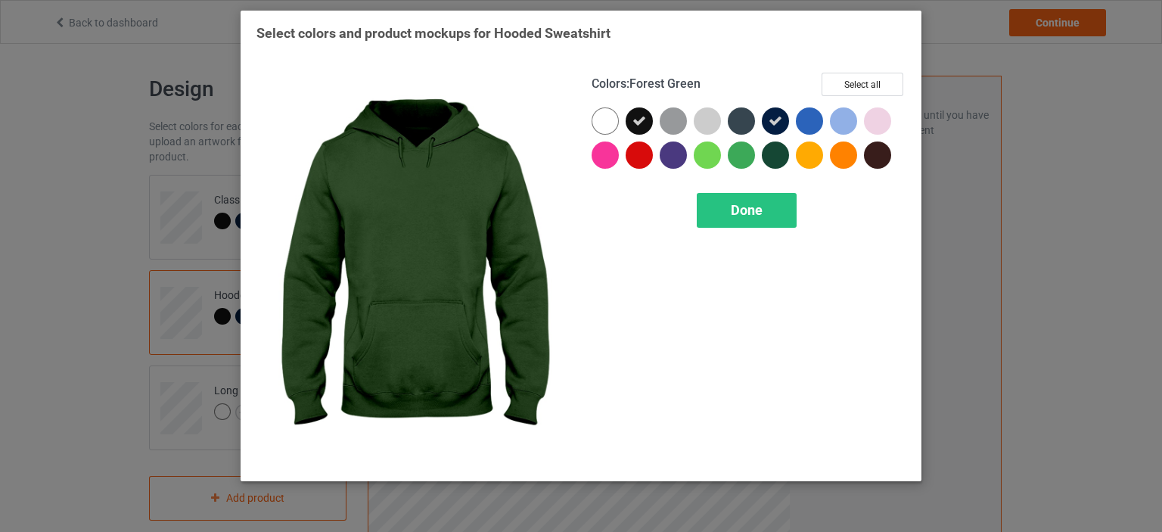
click at [771, 154] on div at bounding box center [775, 154] width 27 height 27
click at [747, 199] on div "Done" at bounding box center [747, 210] width 100 height 35
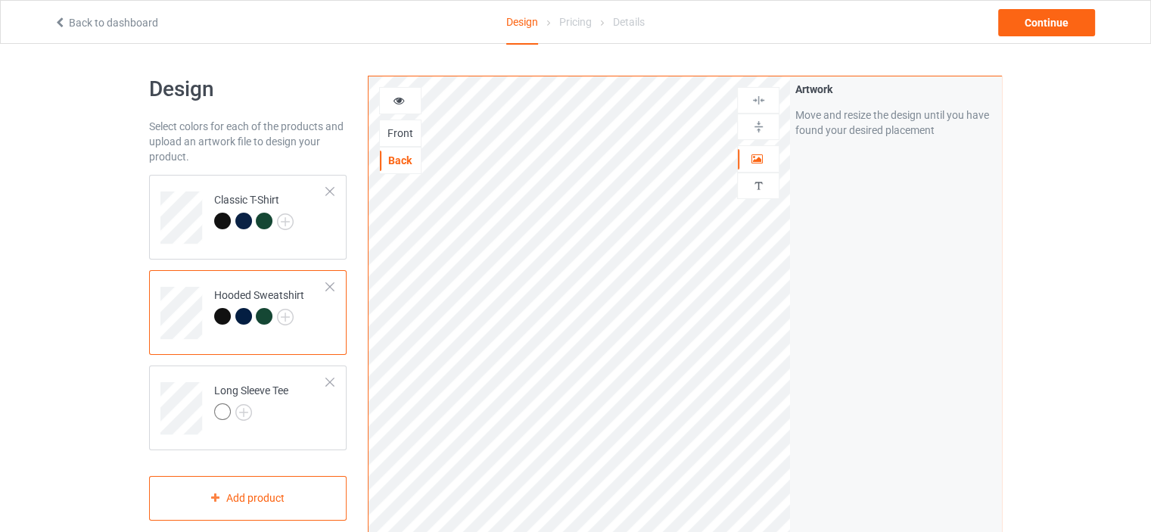
scroll to position [76, 0]
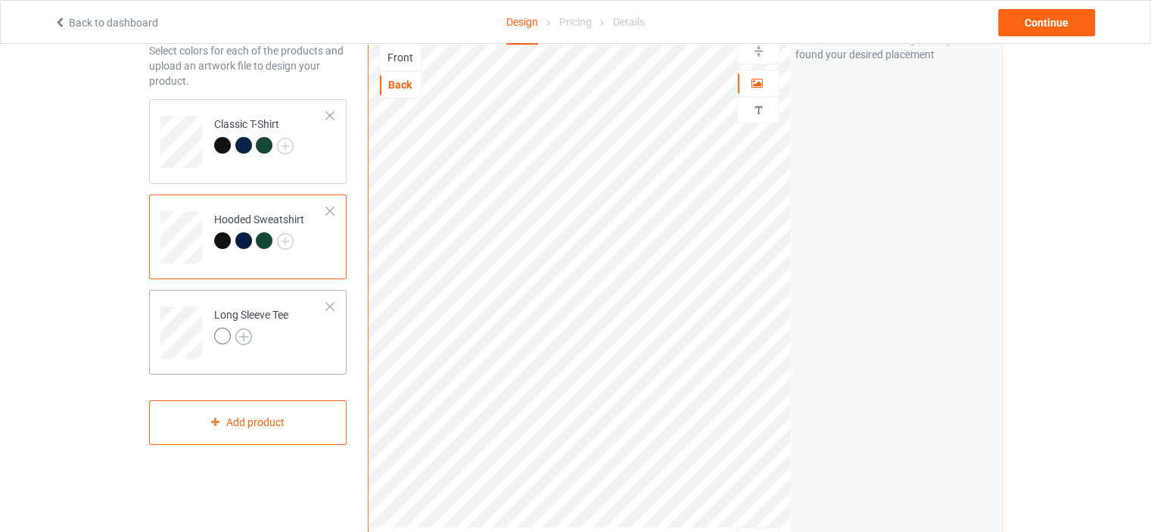
click at [246, 336] on img at bounding box center [243, 336] width 17 height 17
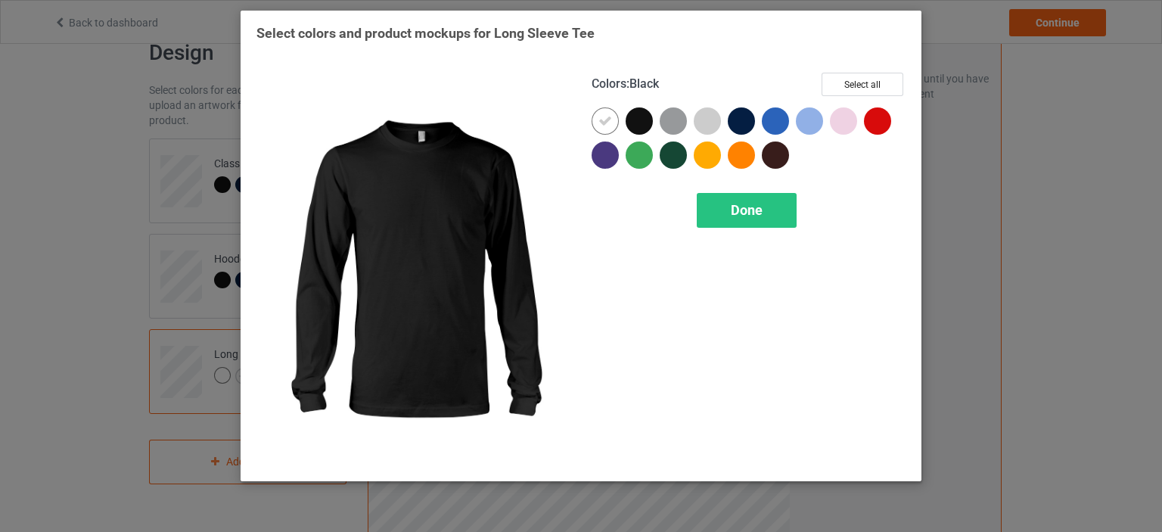
click at [638, 124] on div at bounding box center [639, 120] width 27 height 27
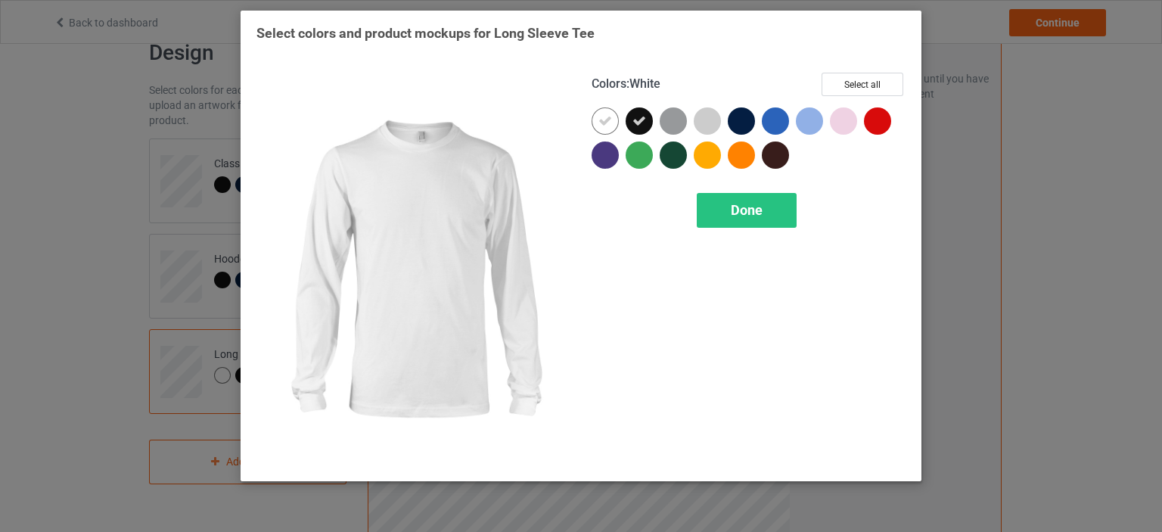
click at [604, 117] on icon at bounding box center [605, 121] width 14 height 14
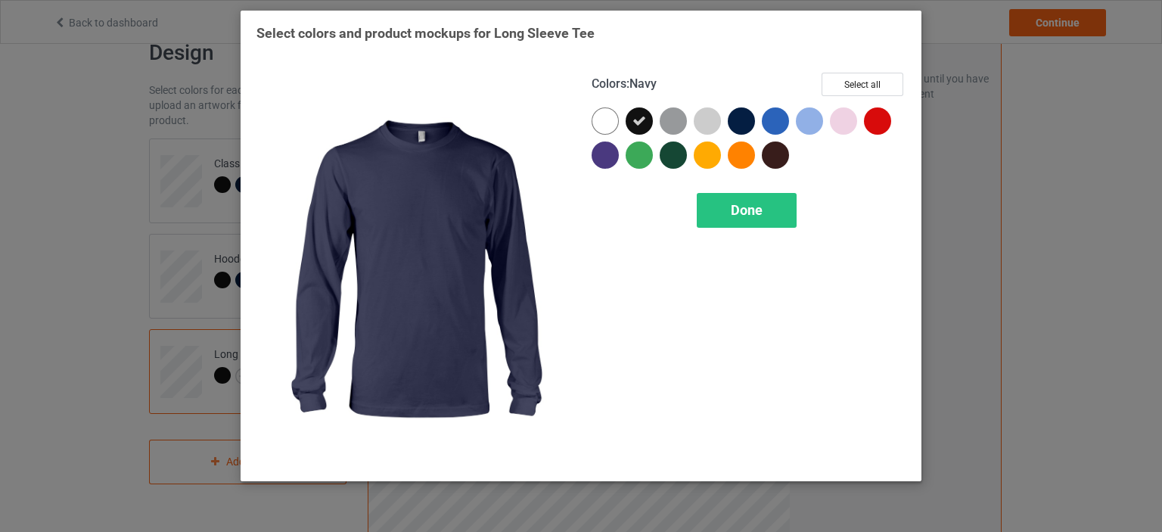
click at [740, 119] on div at bounding box center [741, 120] width 27 height 27
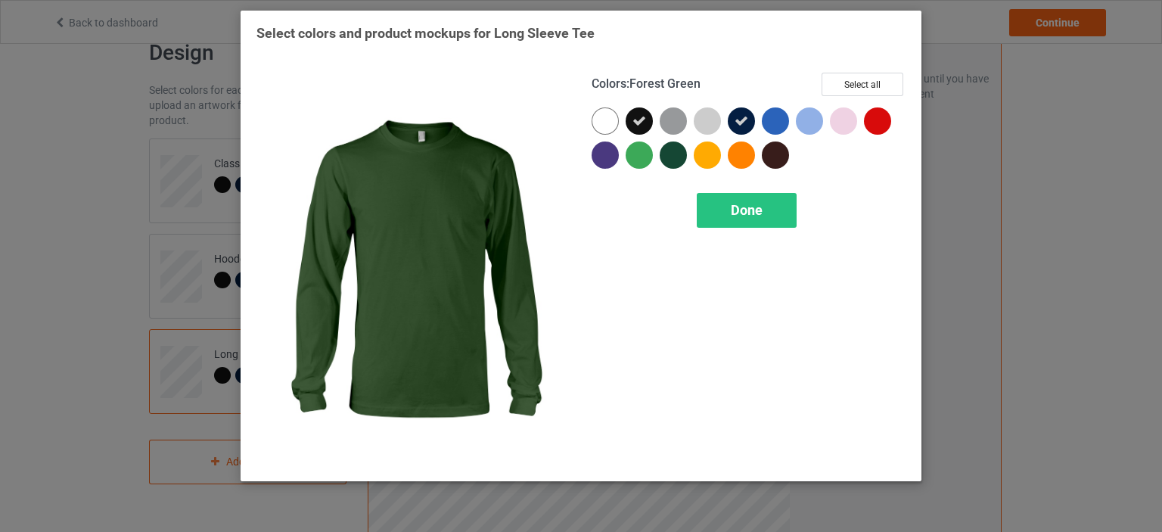
click at [673, 153] on div at bounding box center [673, 154] width 27 height 27
click at [732, 214] on span "Done" at bounding box center [747, 210] width 32 height 16
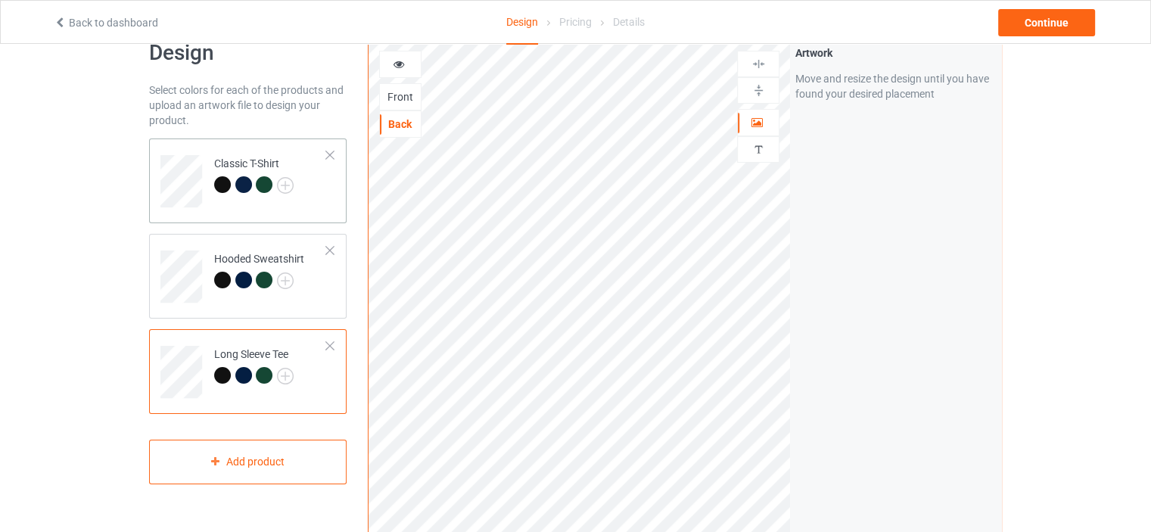
click at [323, 197] on td "Classic T-Shirt" at bounding box center [270, 175] width 129 height 63
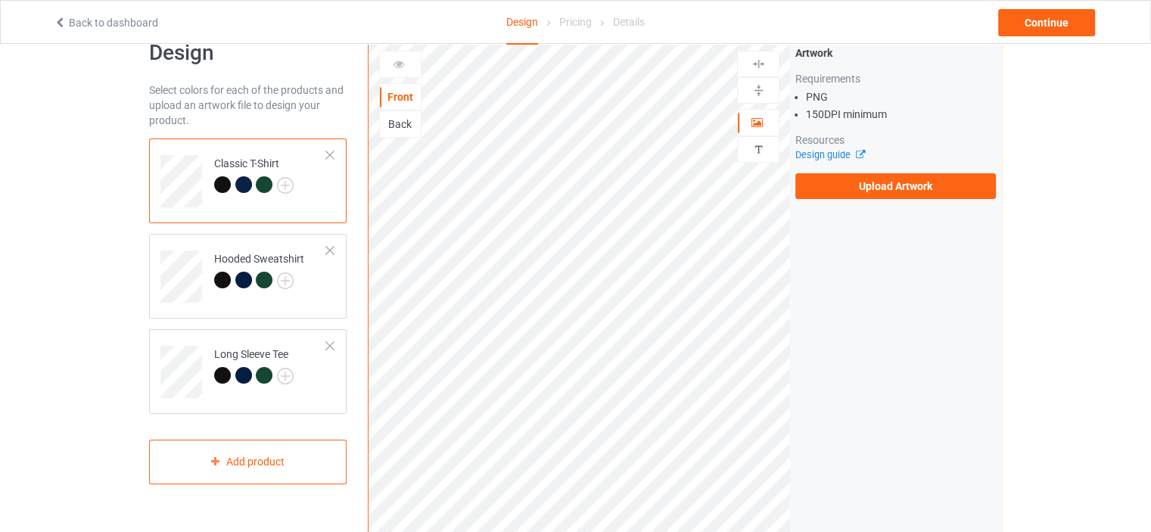
click at [395, 126] on div "Back" at bounding box center [400, 124] width 41 height 15
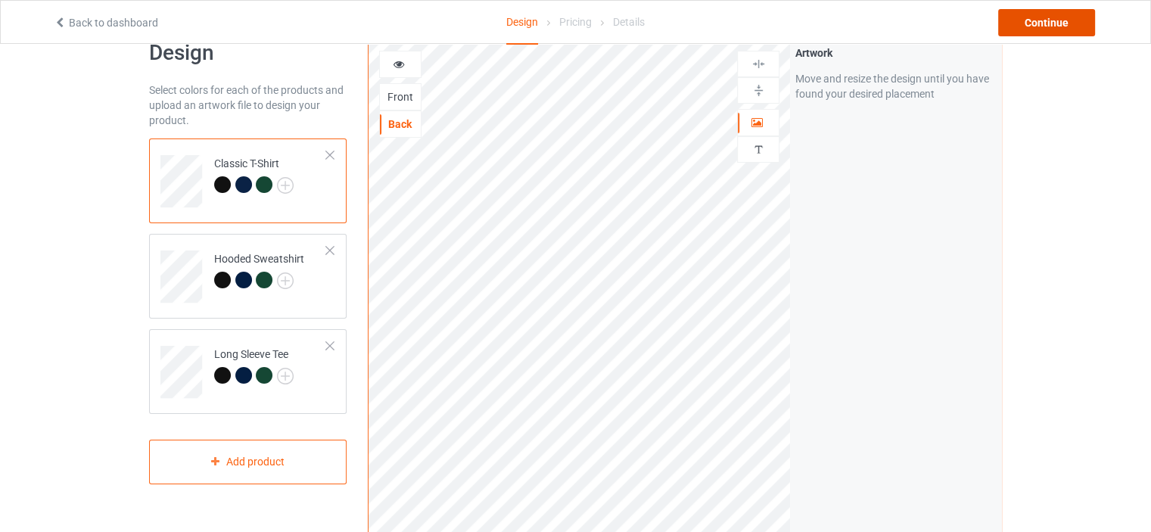
click at [1053, 23] on div "Continue" at bounding box center [1046, 22] width 97 height 27
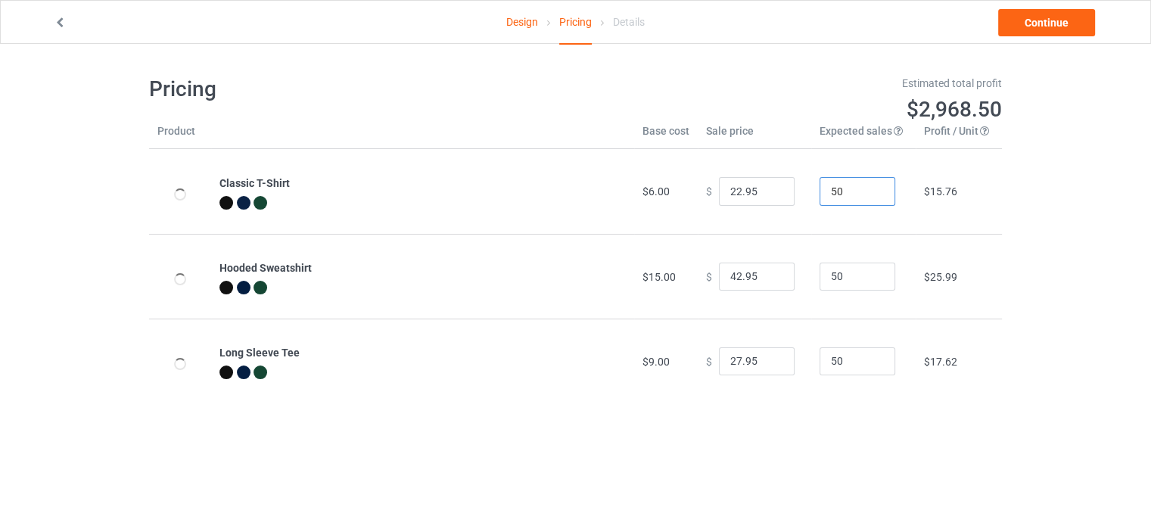
drag, startPoint x: 836, startPoint y: 191, endPoint x: 806, endPoint y: 202, distance: 32.3
click at [811, 202] on td "50" at bounding box center [863, 191] width 104 height 85
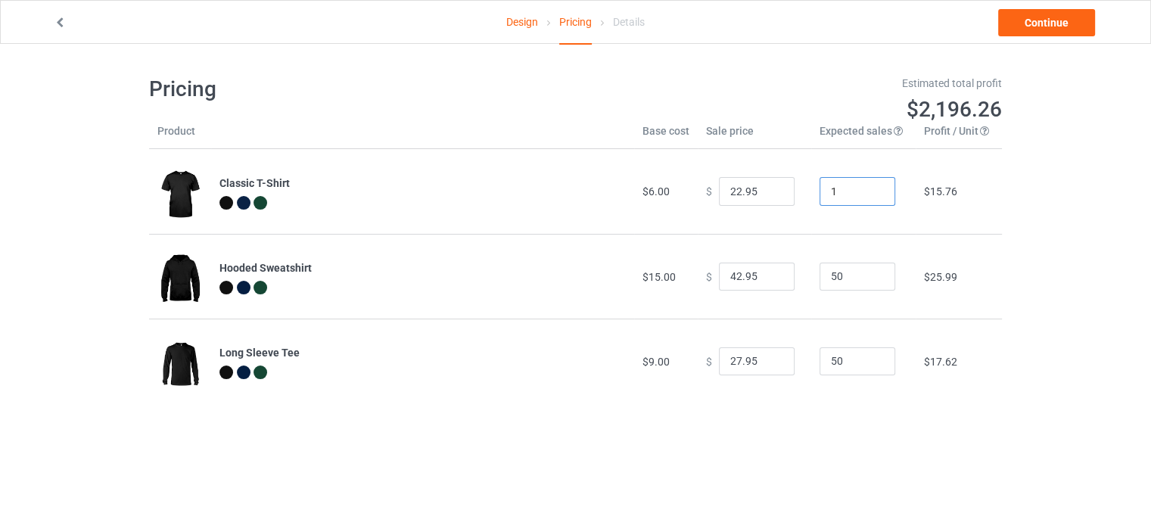
type input "1"
drag, startPoint x: 837, startPoint y: 278, endPoint x: 806, endPoint y: 284, distance: 31.6
click at [811, 283] on td "50" at bounding box center [863, 276] width 104 height 85
type input "1"
drag, startPoint x: 840, startPoint y: 359, endPoint x: 803, endPoint y: 368, distance: 38.0
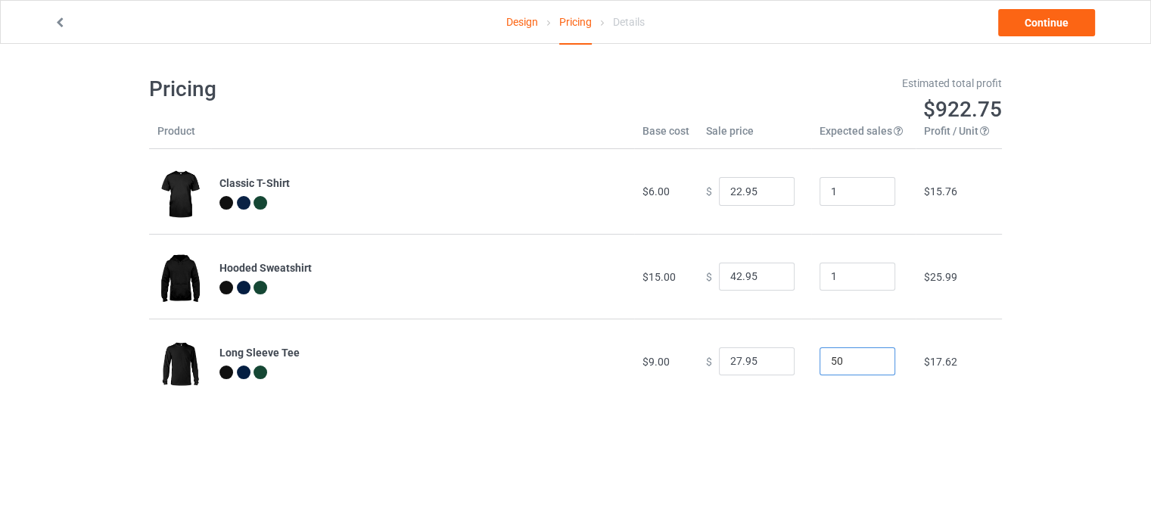
click at [811, 368] on td "50" at bounding box center [863, 360] width 104 height 85
type input "1"
click at [729, 192] on input "22.95" at bounding box center [757, 191] width 76 height 29
type input "25.95"
click at [729, 276] on input "42.95" at bounding box center [757, 277] width 76 height 29
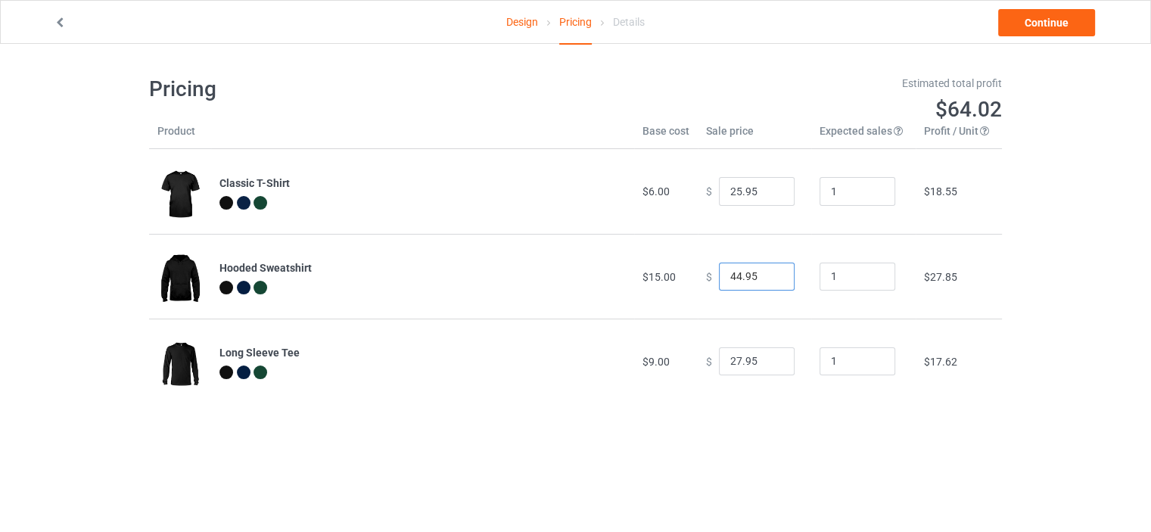
type input "44.95"
drag, startPoint x: 731, startPoint y: 360, endPoint x: 718, endPoint y: 359, distance: 12.9
click at [719, 359] on input "27.95" at bounding box center [757, 361] width 76 height 29
type input "34.95"
click at [1042, 23] on link "Continue" at bounding box center [1046, 22] width 97 height 27
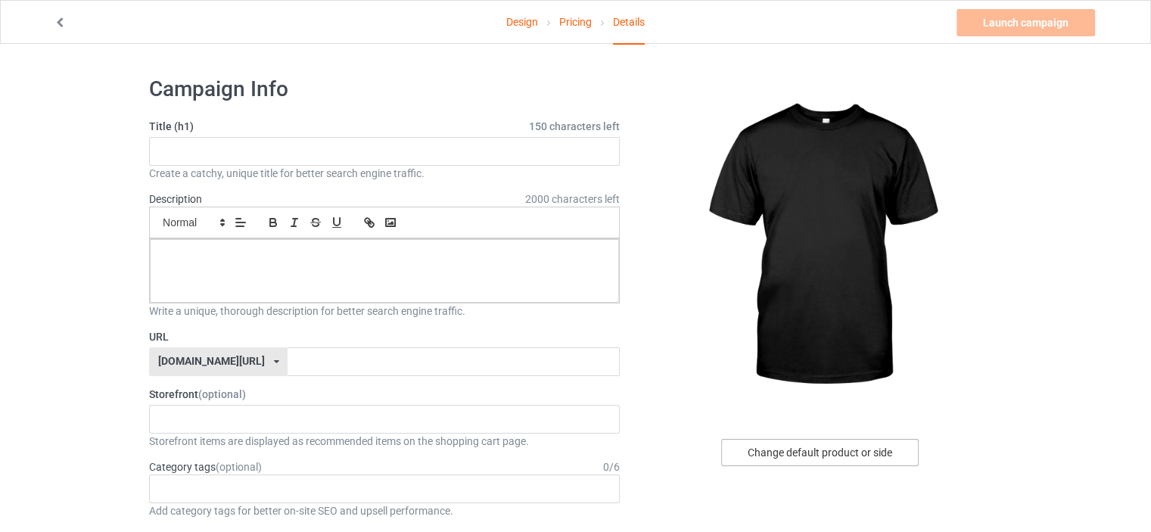
click at [882, 448] on div "Change default product or side" at bounding box center [819, 452] width 197 height 27
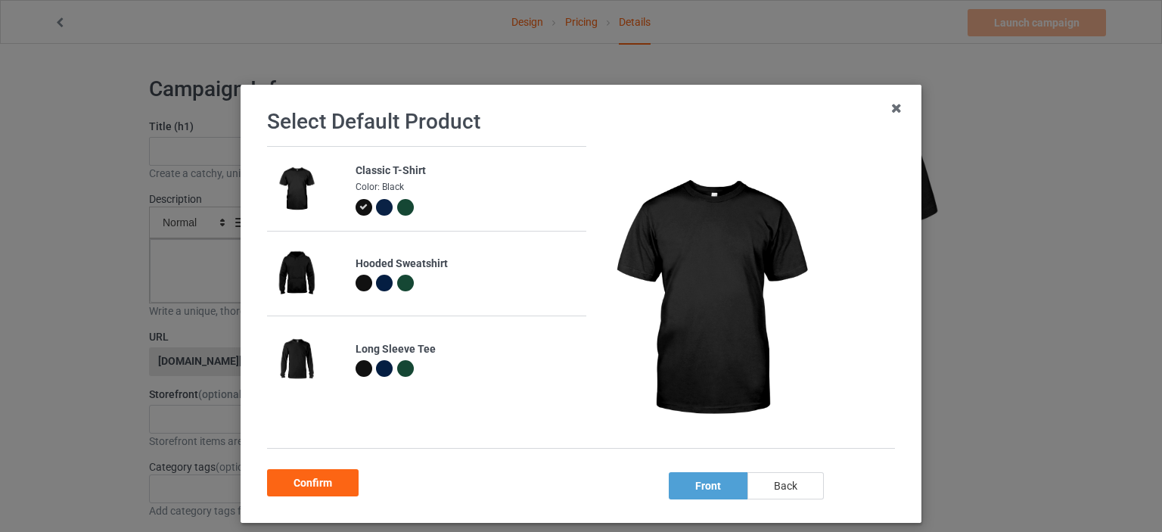
click at [790, 481] on div "back" at bounding box center [785, 485] width 76 height 27
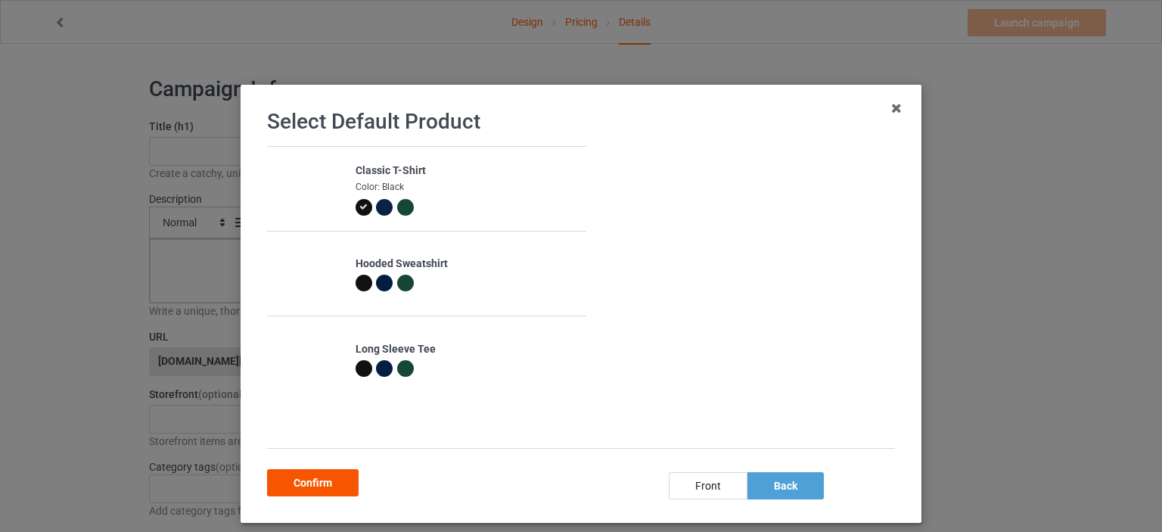
click at [331, 480] on div "Confirm" at bounding box center [313, 482] width 92 height 27
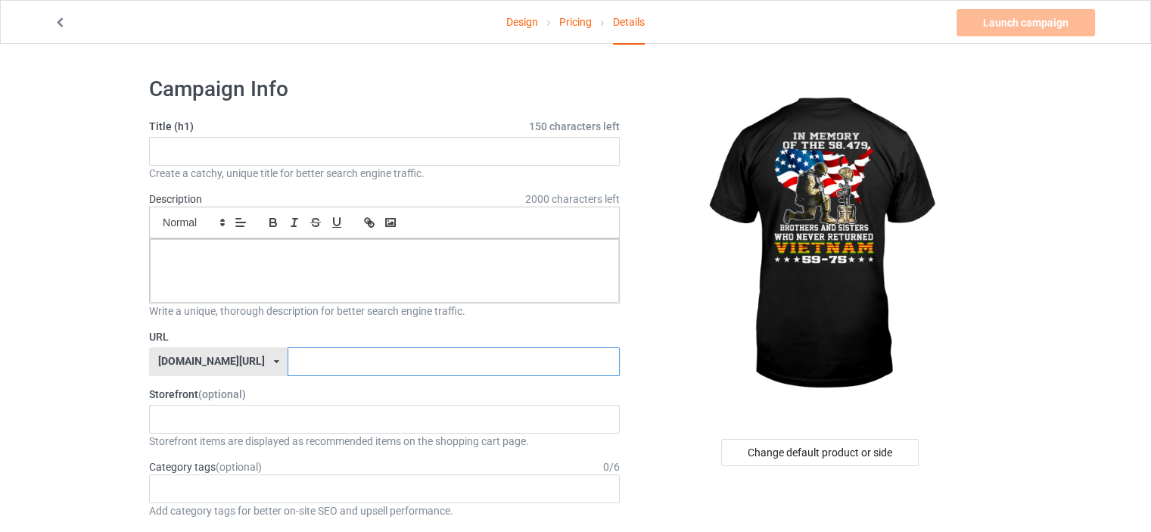
click at [338, 359] on input "text" at bounding box center [452, 361] width 331 height 29
paste input "in-memory-of-the-58479-vietnam-war-001"
type input "in-memory-of-the-58479-vietnam-war-002"
click at [210, 151] on input "text" at bounding box center [384, 151] width 471 height 29
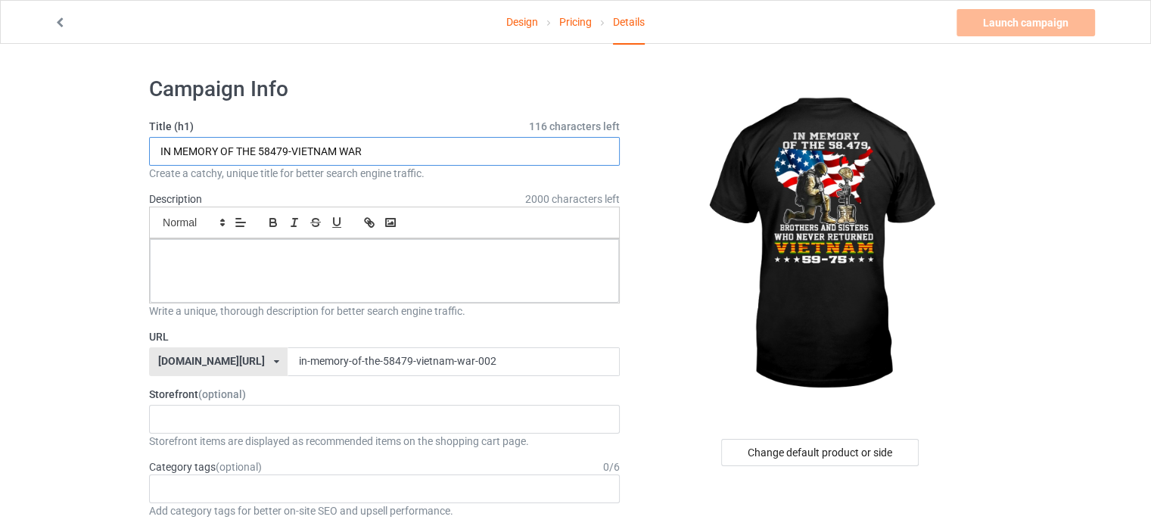
drag, startPoint x: 381, startPoint y: 148, endPoint x: 124, endPoint y: 157, distance: 256.6
type input "IN MEMORY OF THE 58479-VIETNAM WAR"
click at [215, 255] on p at bounding box center [384, 256] width 445 height 14
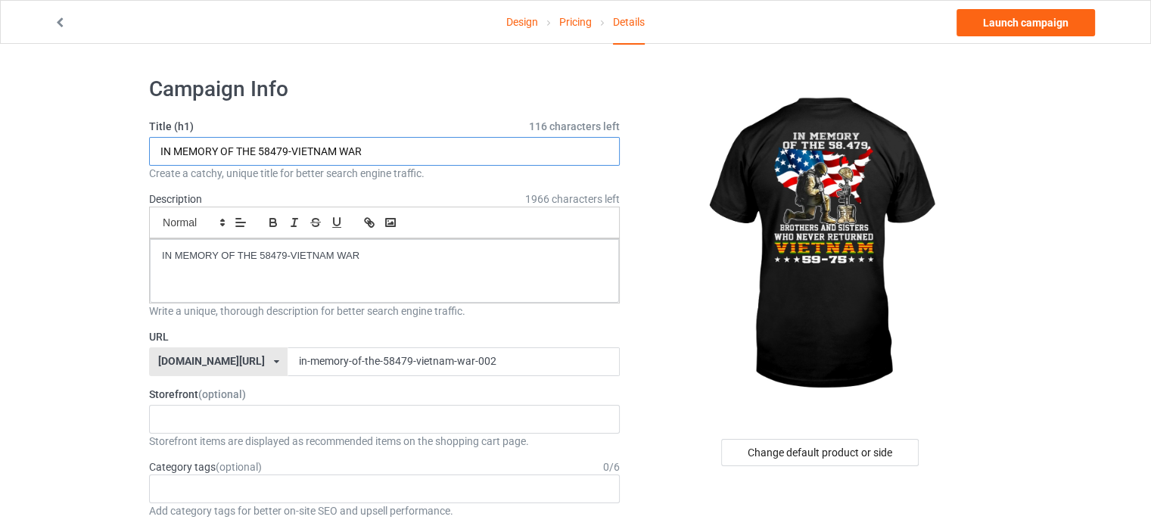
drag, startPoint x: 399, startPoint y: 144, endPoint x: 103, endPoint y: 172, distance: 297.0
click at [1026, 26] on link "Launch campaign" at bounding box center [1025, 22] width 138 height 27
